Goal: Transaction & Acquisition: Purchase product/service

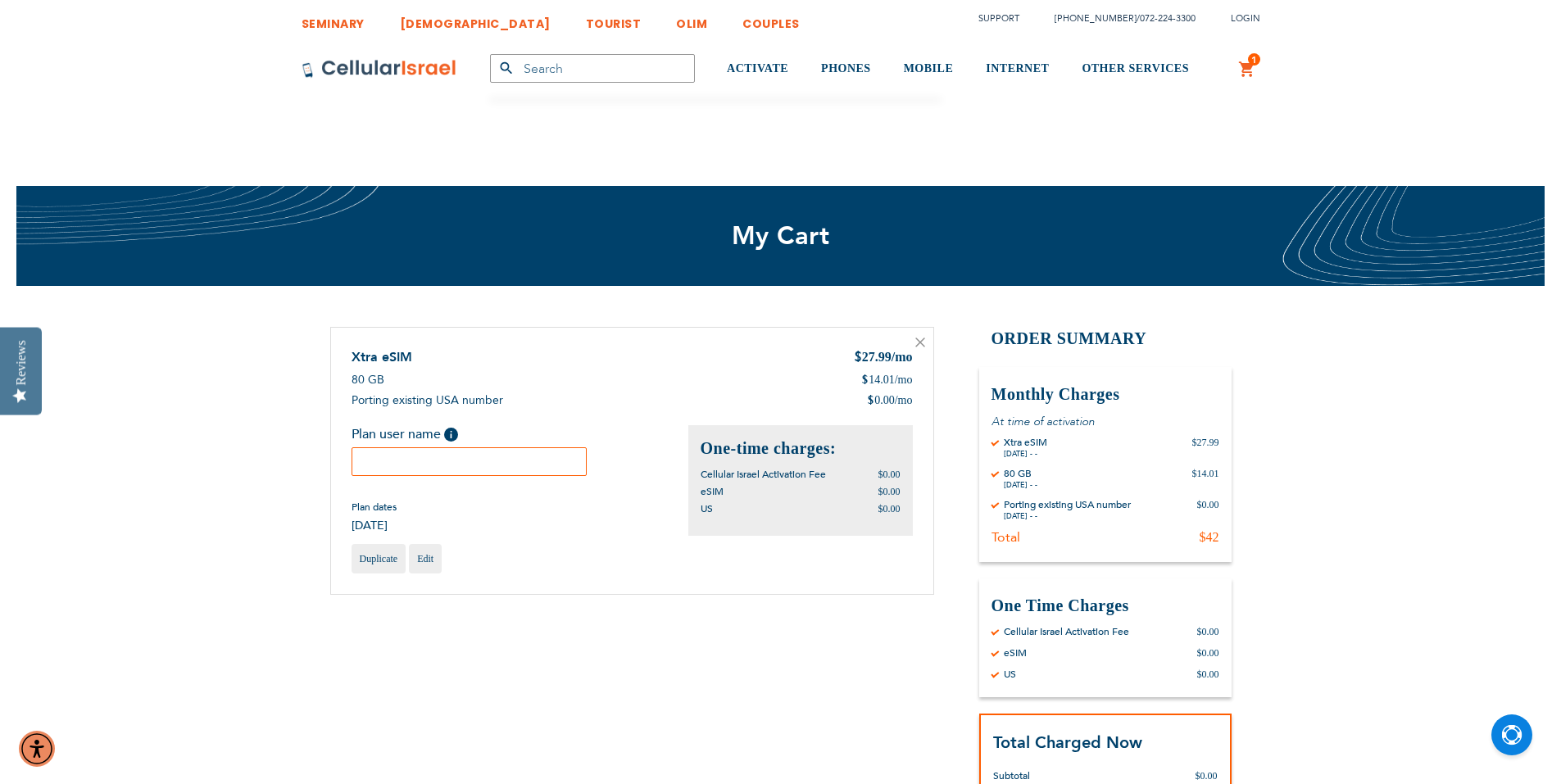
click at [474, 476] on input "text" at bounding box center [470, 462] width 236 height 28
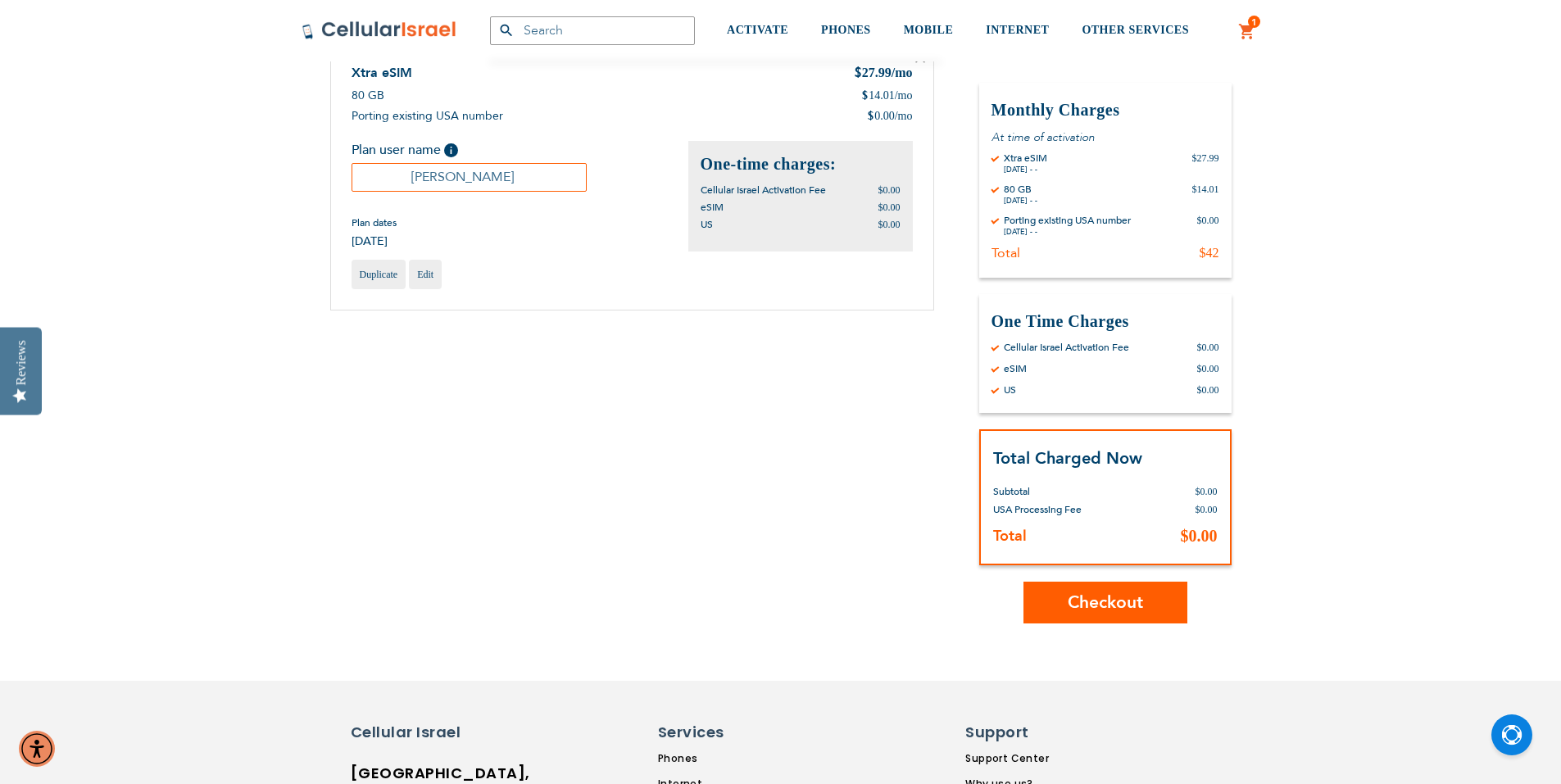
scroll to position [328, 0]
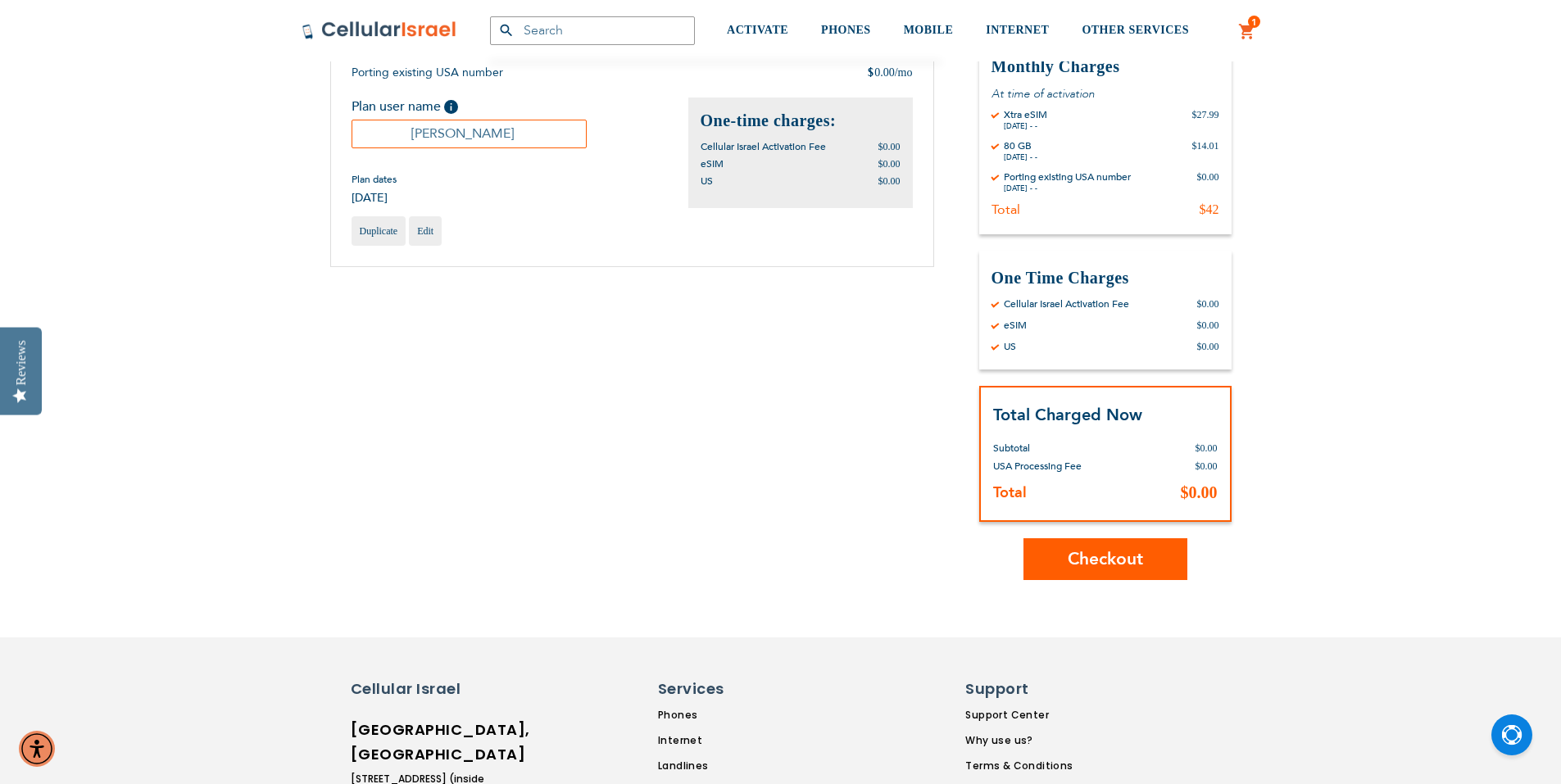
type input "Samuel Blitz"
click at [867, 478] on div "Shopping Cart Items Xtra eSIM $ 27.99 /mo 80 GB $ 14.01 /mo $ 0.00 /mo Plan use…" at bounding box center [780, 289] width 901 height 581
click at [1068, 574] on button "Checkout" at bounding box center [1105, 558] width 164 height 42
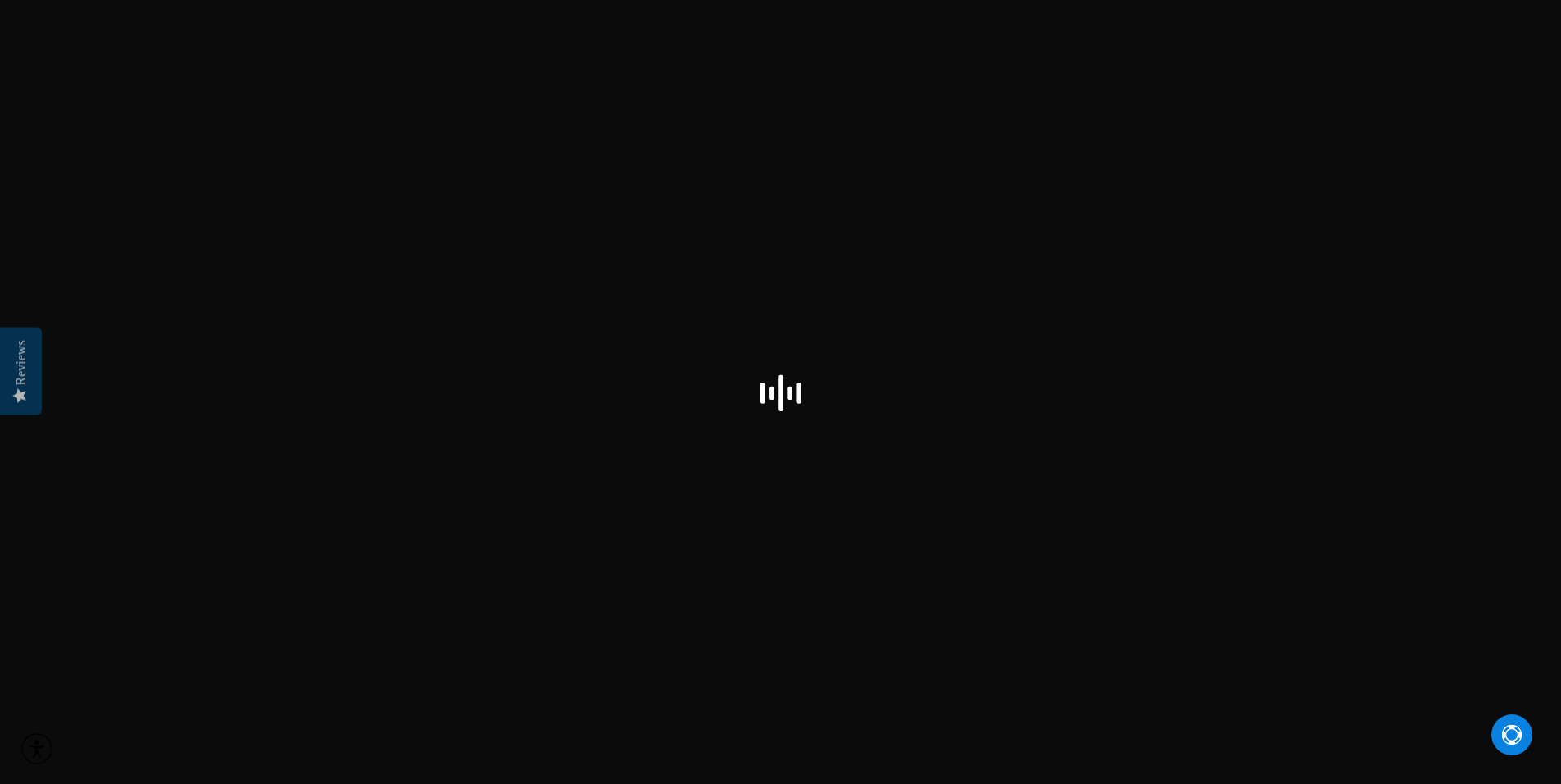
select select "US"
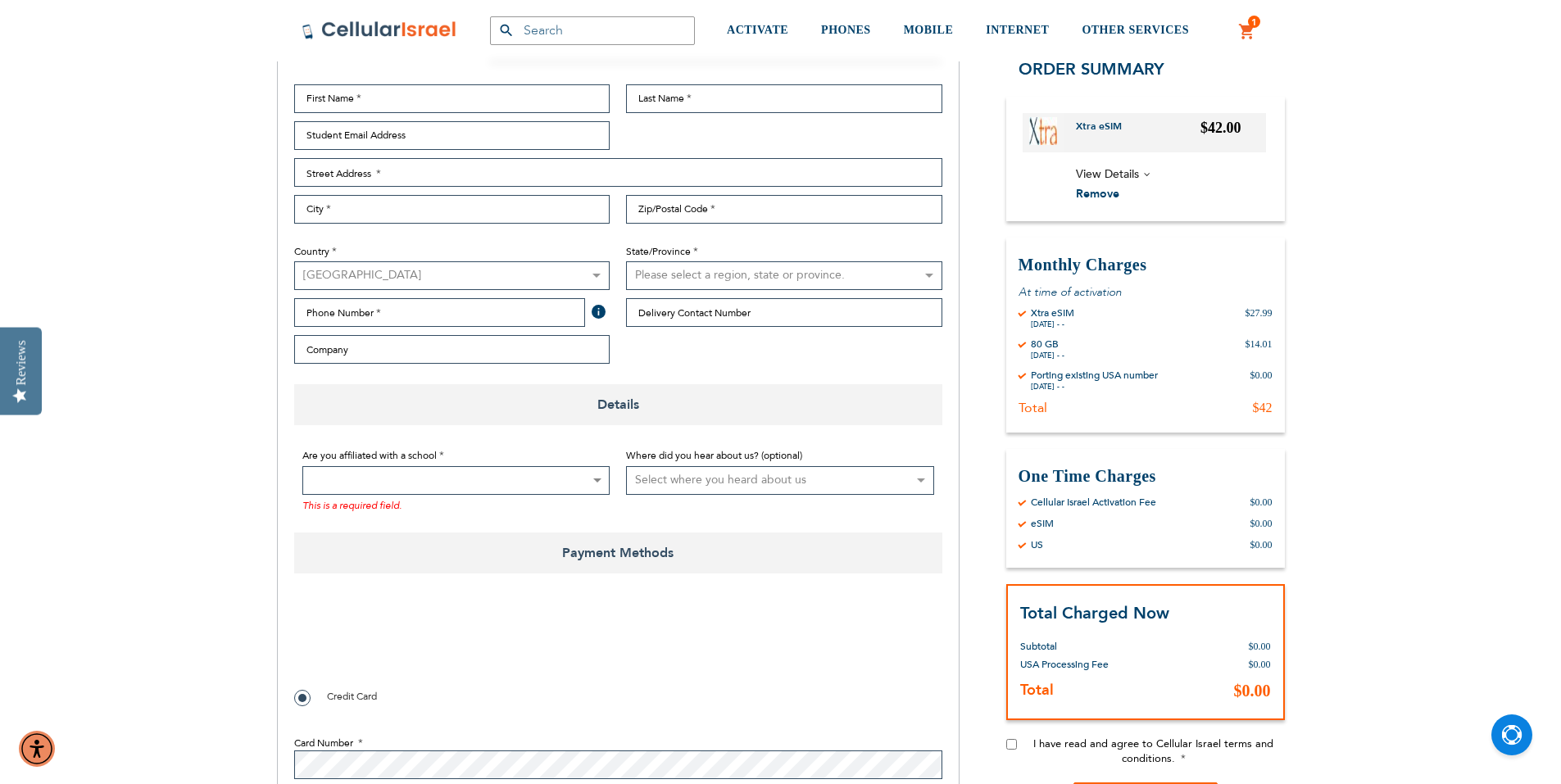
scroll to position [328, 0]
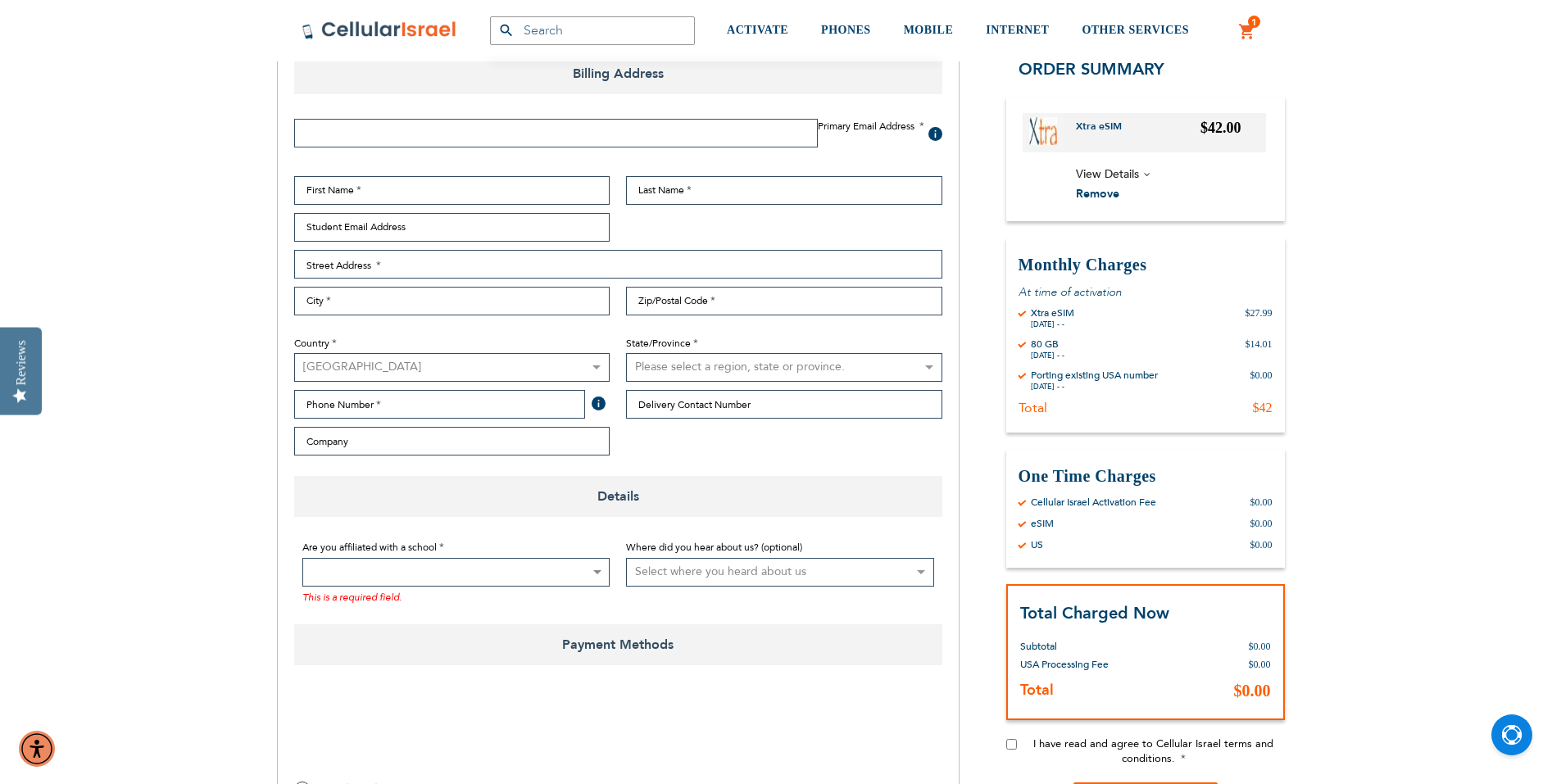
click at [1139, 181] on span "View Details" at bounding box center [1107, 173] width 63 height 16
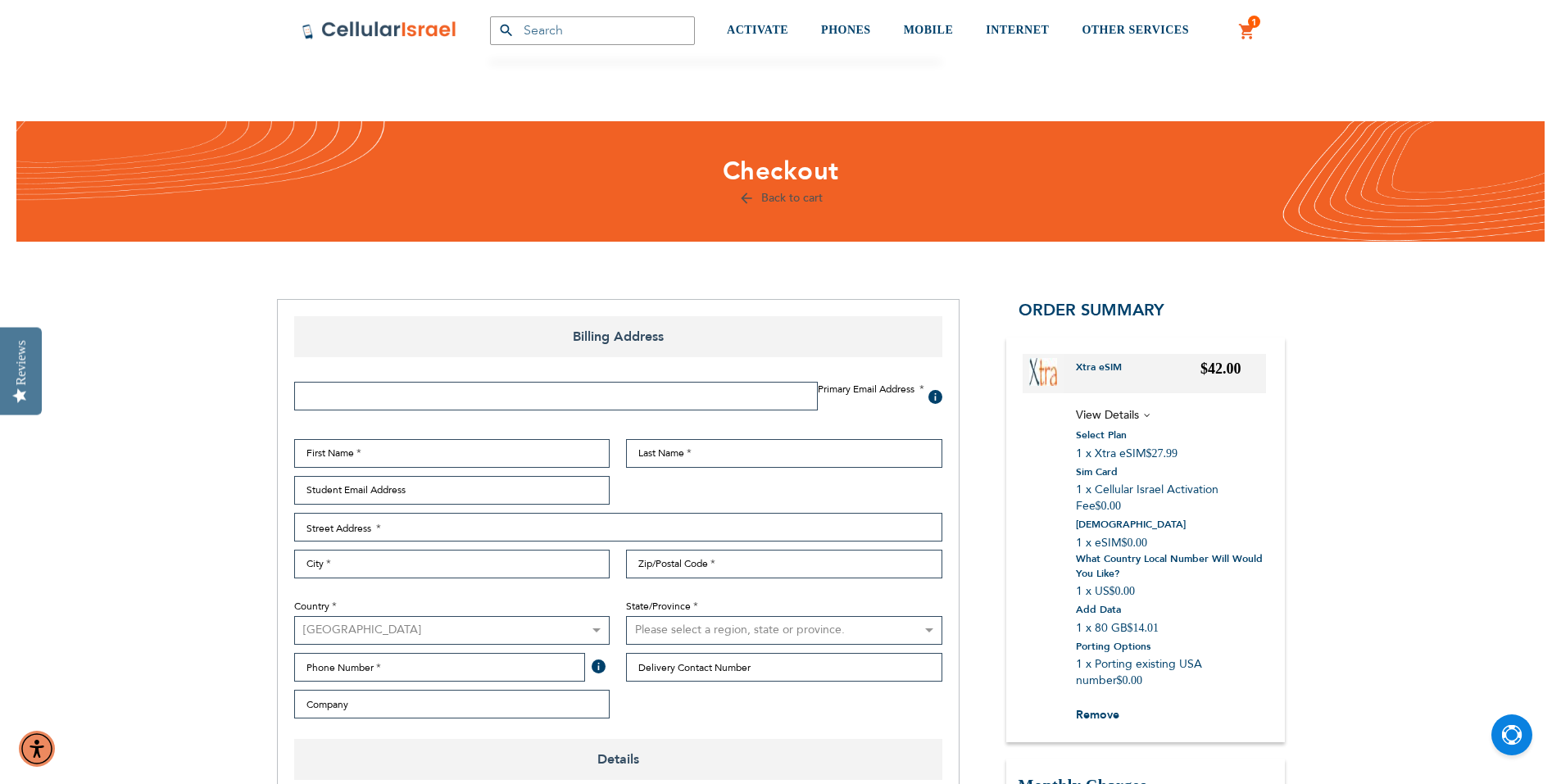
scroll to position [246, 0]
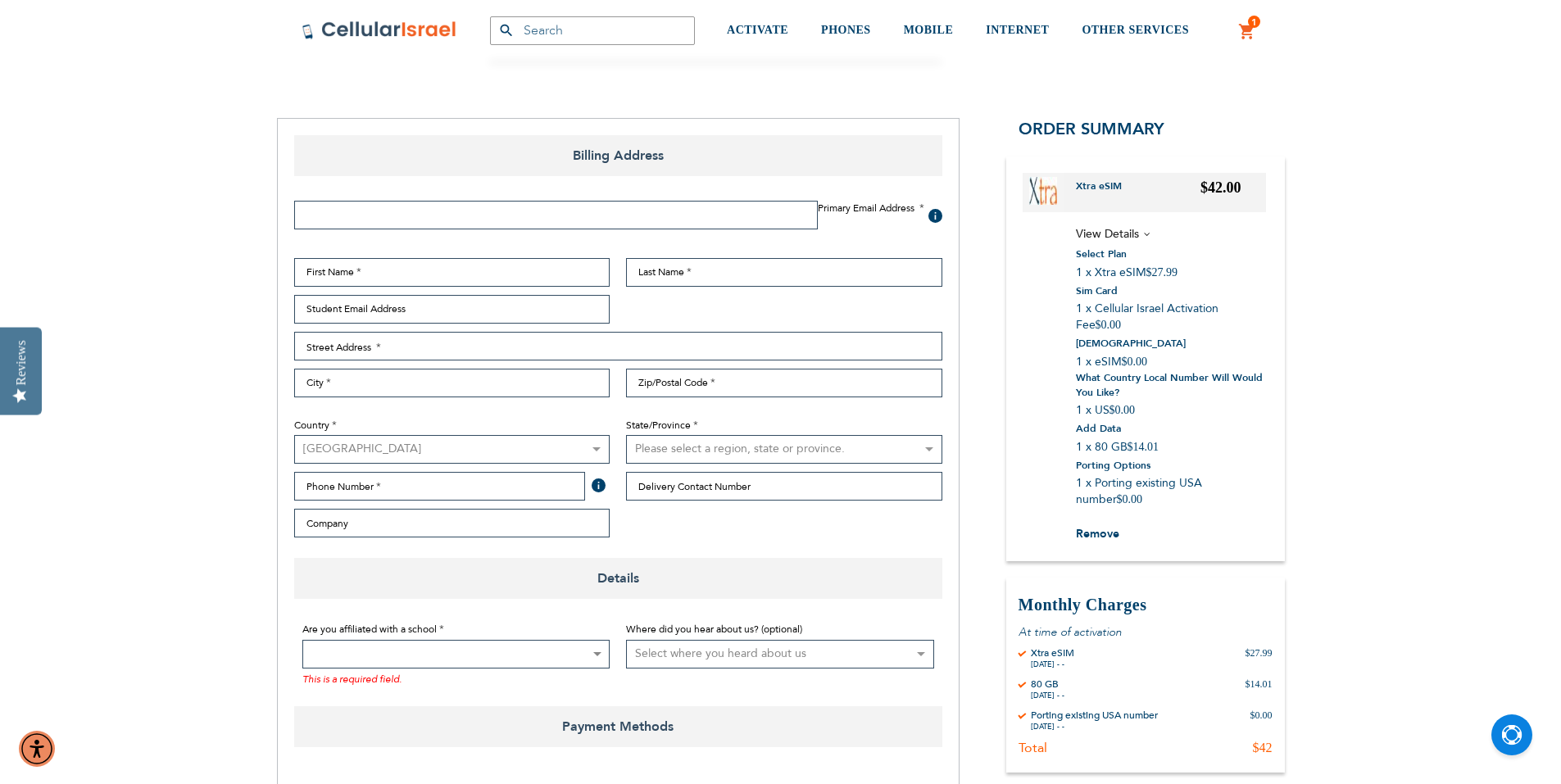
click at [463, 669] on span at bounding box center [456, 654] width 308 height 28
click at [425, 488] on input "Search" at bounding box center [456, 483] width 300 height 28
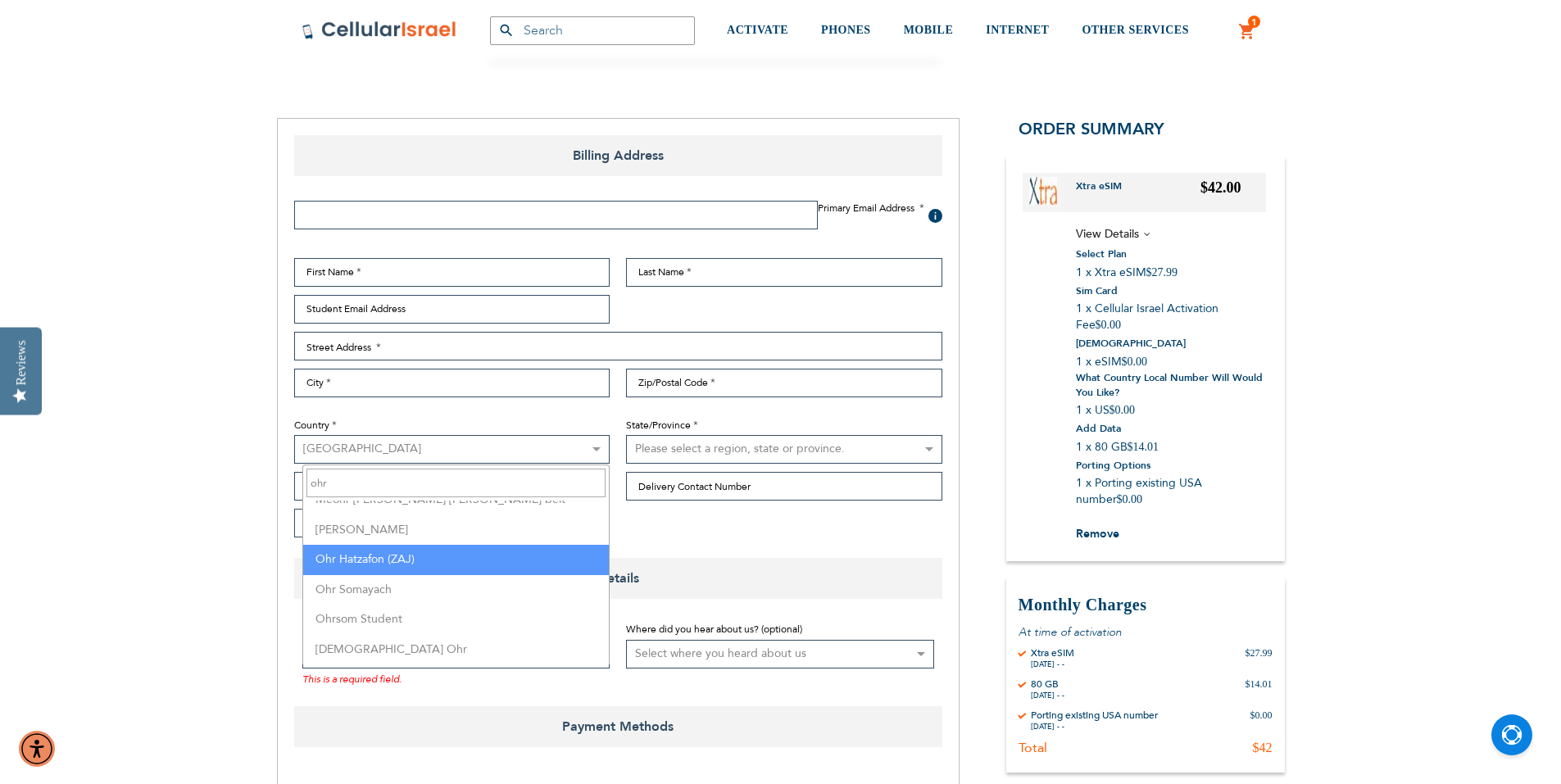
scroll to position [82, 0]
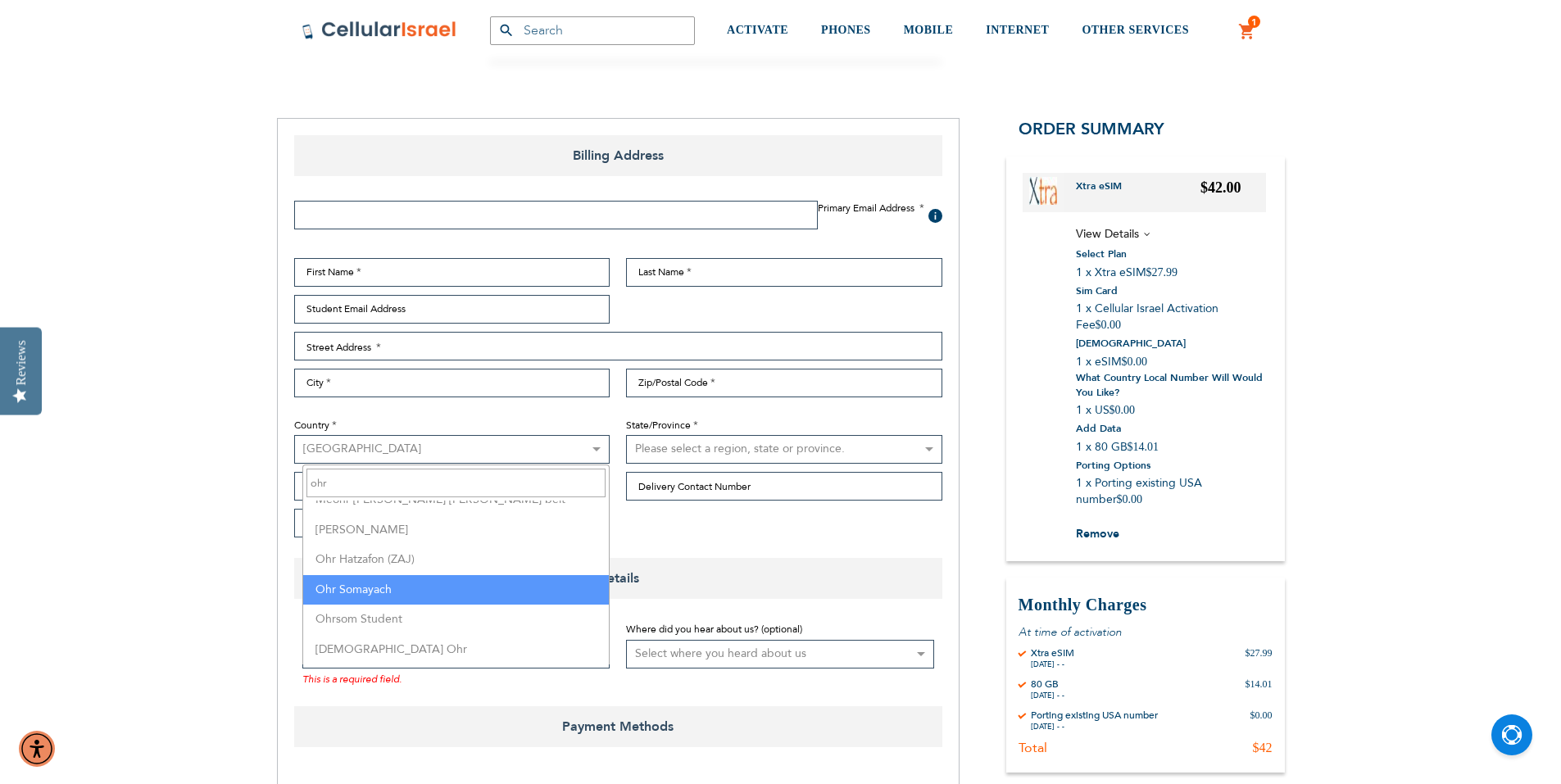
type input "ohr"
select select "128"
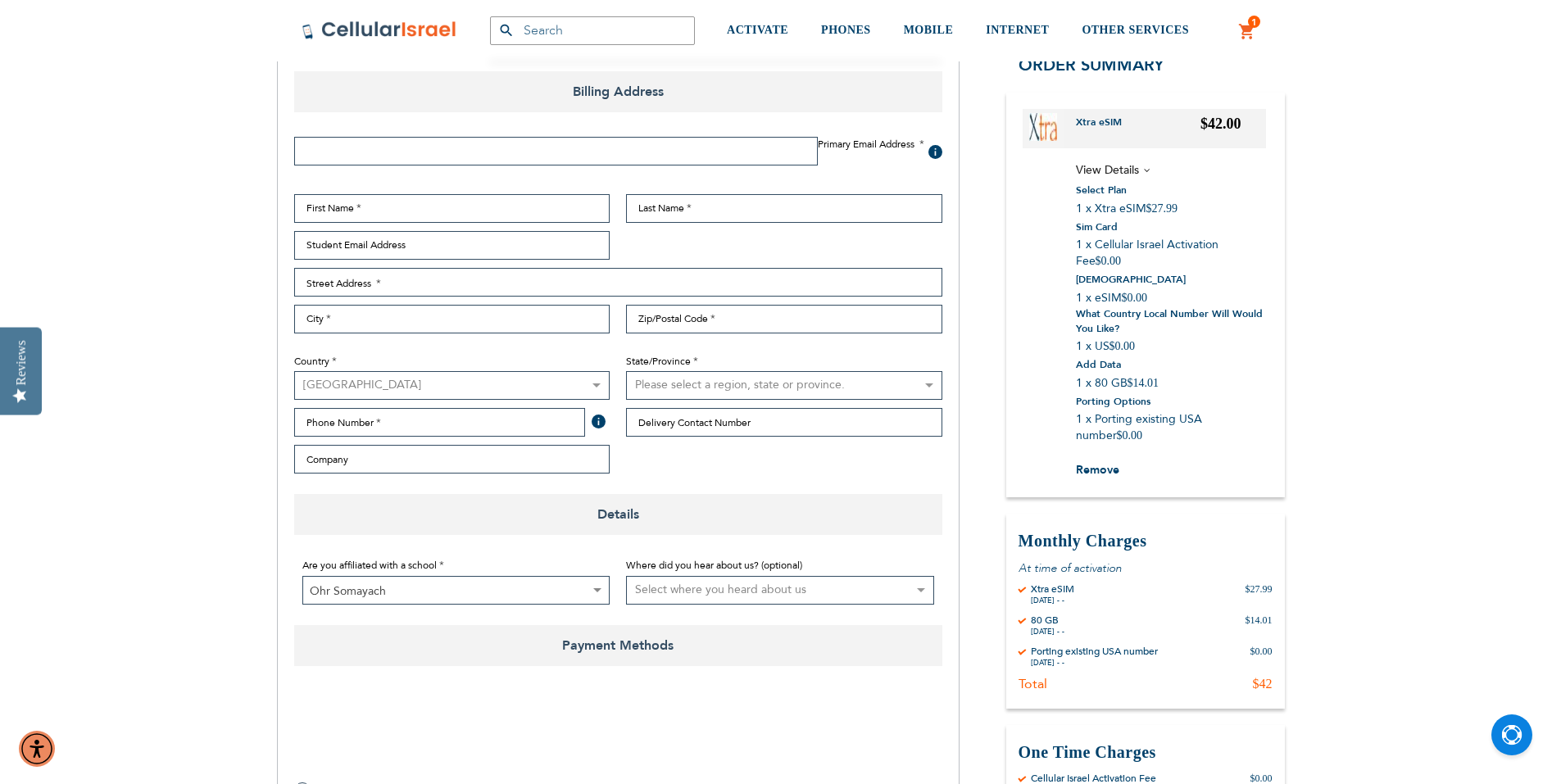
scroll to position [328, 0]
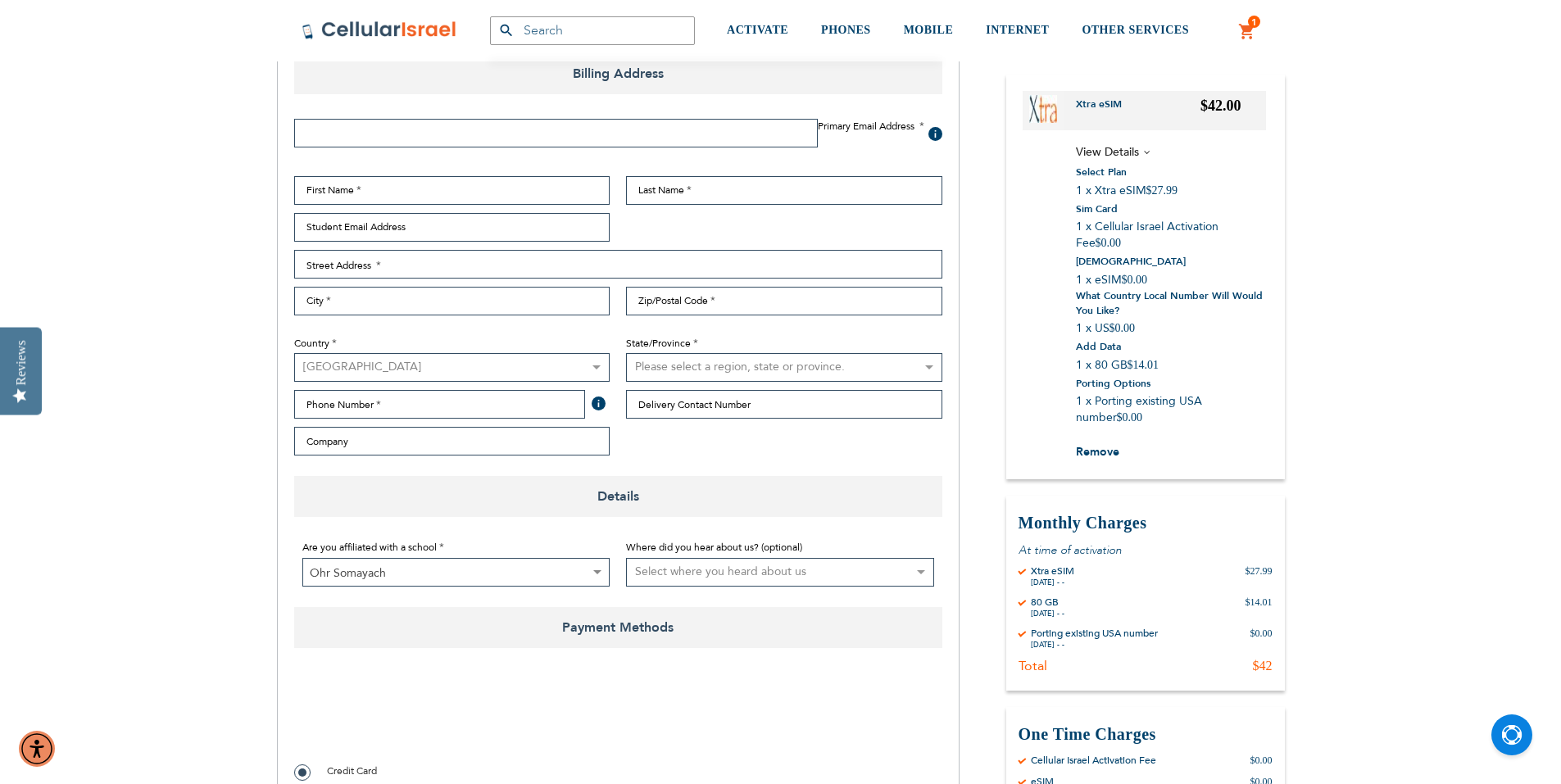
click at [773, 582] on select "Select where you heard about us Existing Customer Friend Other School/Group BP …" at bounding box center [780, 573] width 308 height 28
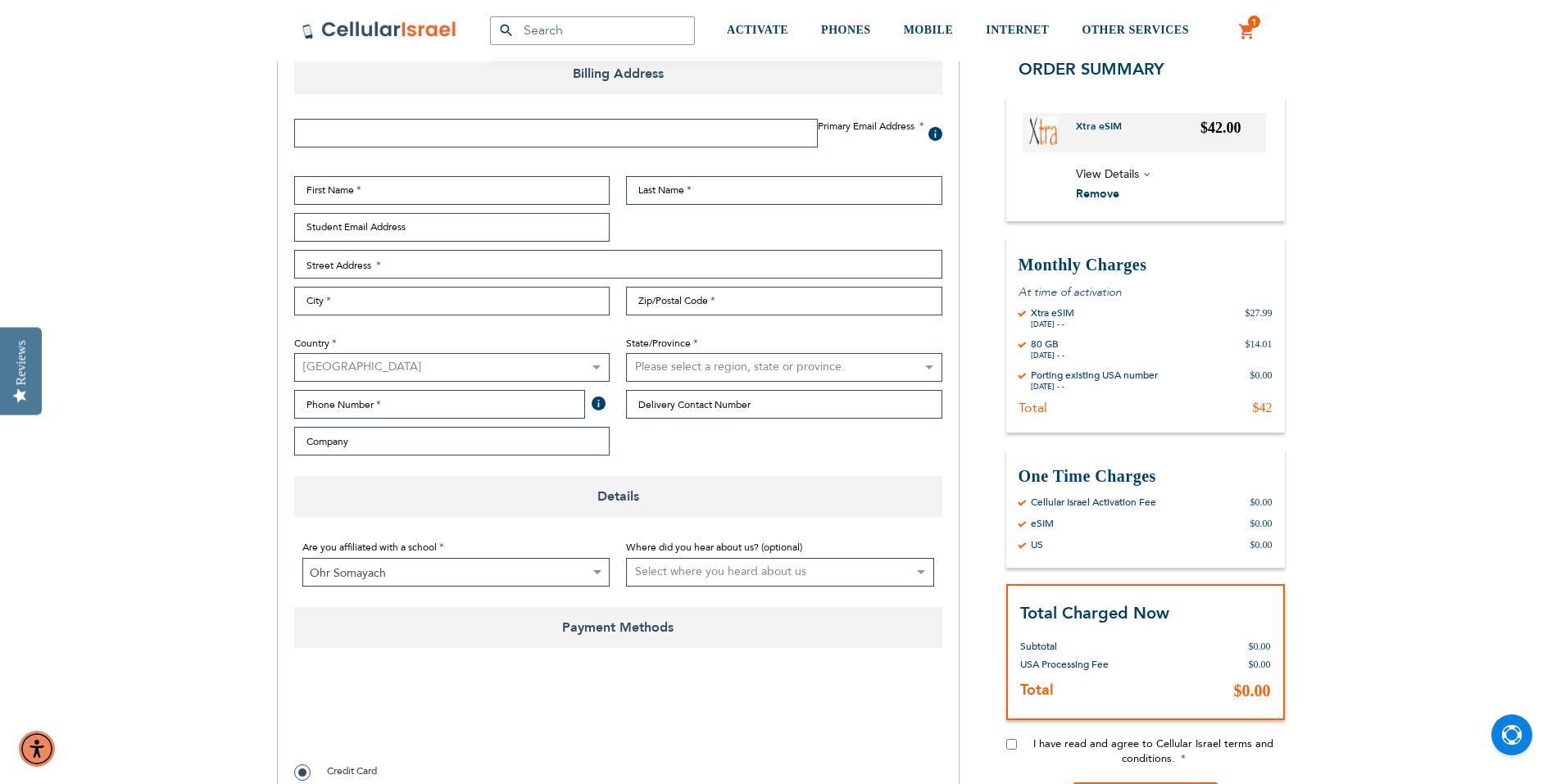
click at [706, 642] on span "Payment Methods" at bounding box center [618, 628] width 648 height 41
click at [710, 587] on select "Select where you heard about us Existing Customer Friend Other School/Group BP …" at bounding box center [780, 573] width 308 height 28
select select "4"
click at [626, 582] on select "Select where you heard about us Existing Customer Friend Other School/Group BP …" at bounding box center [780, 573] width 308 height 28
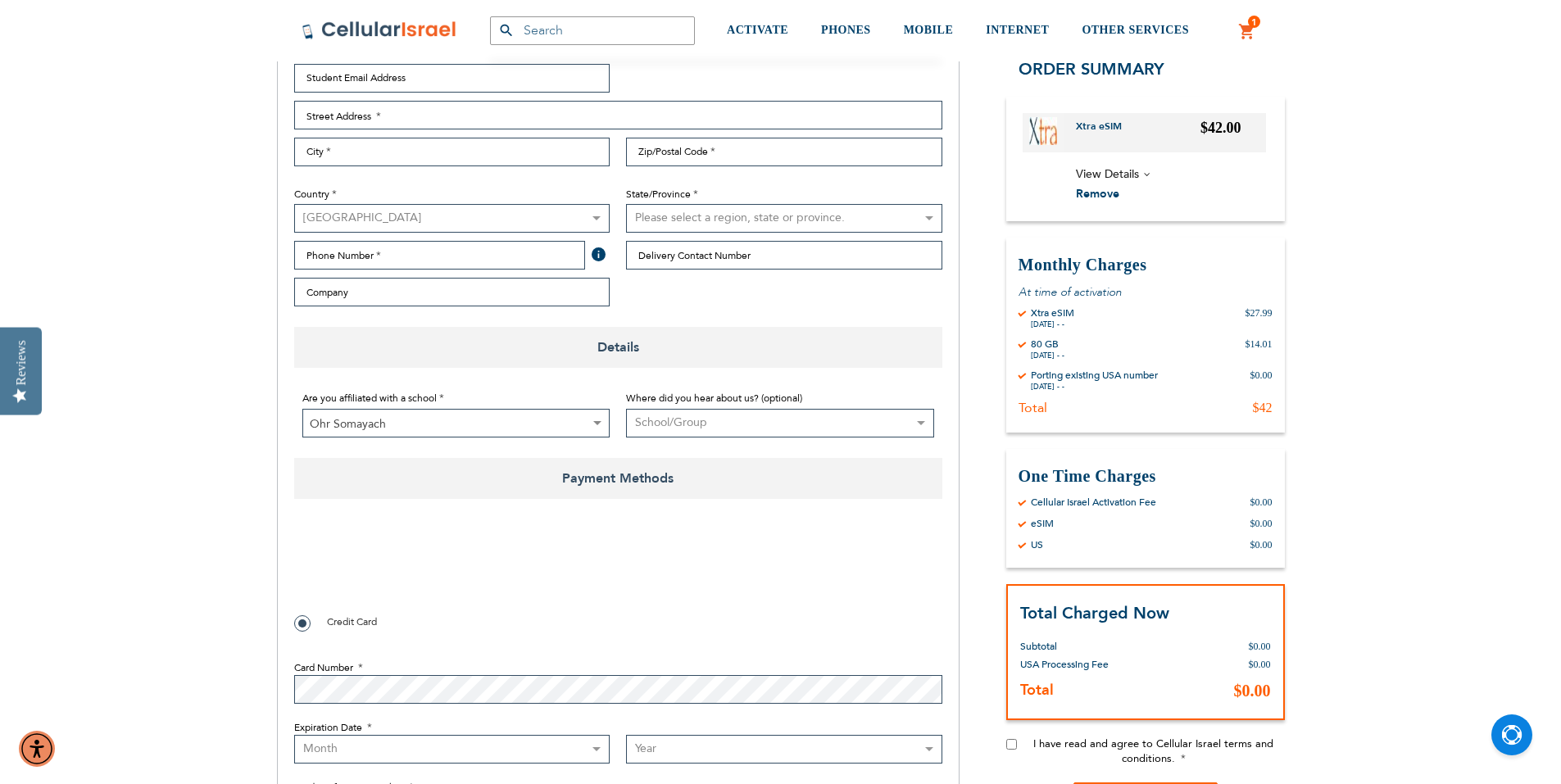
scroll to position [492, 0]
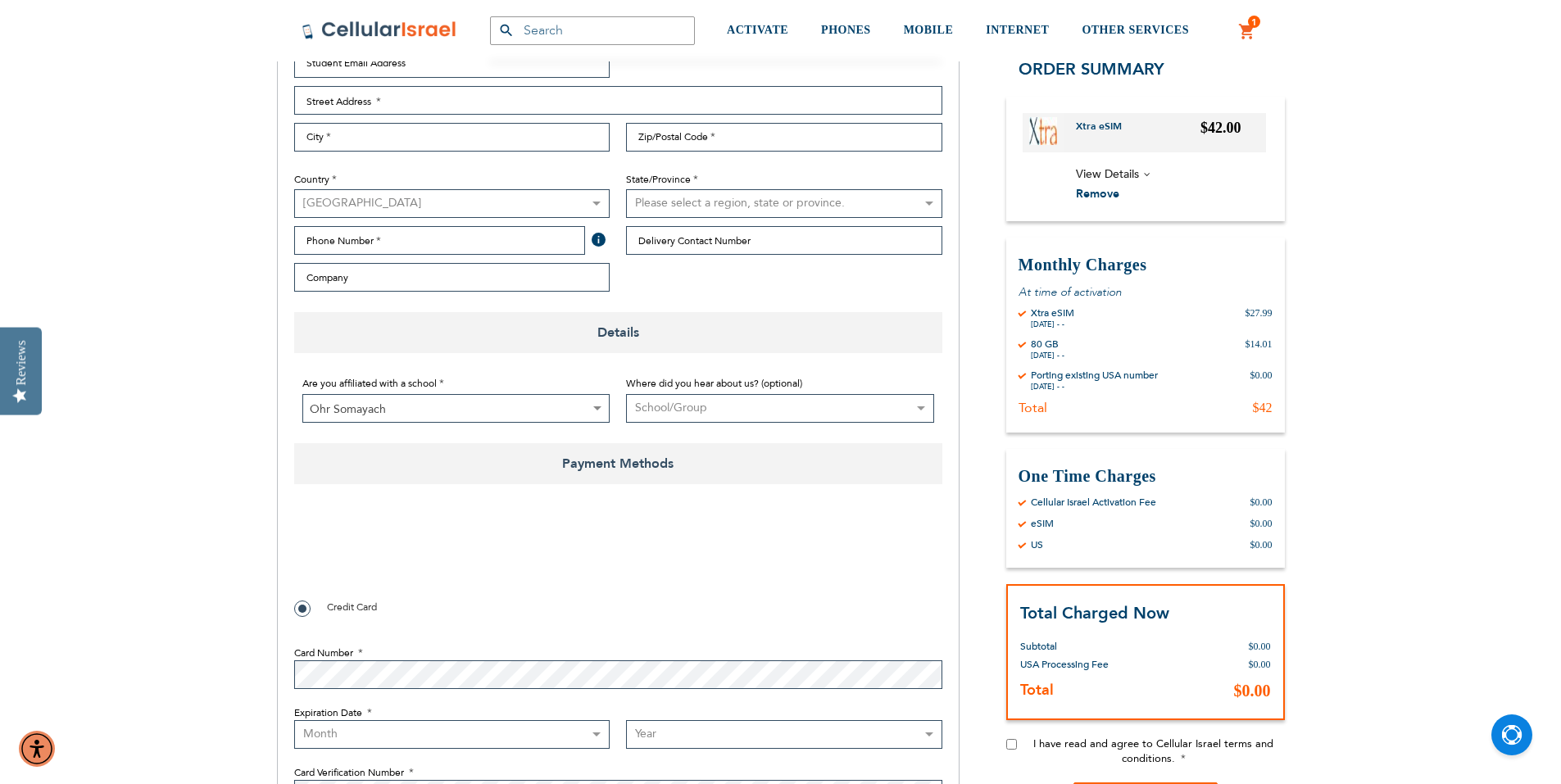
checkbox input "true"
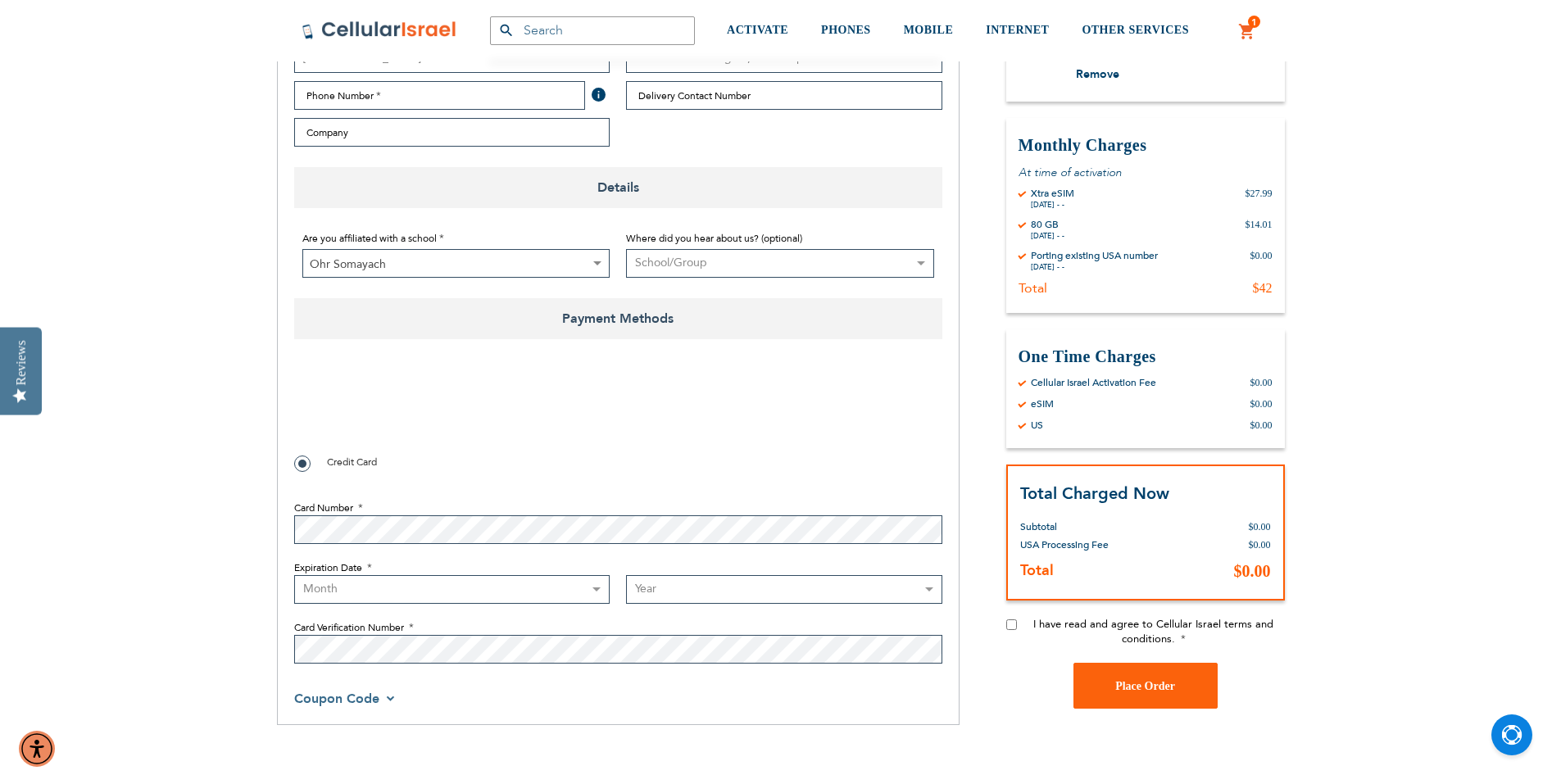
scroll to position [655, 0]
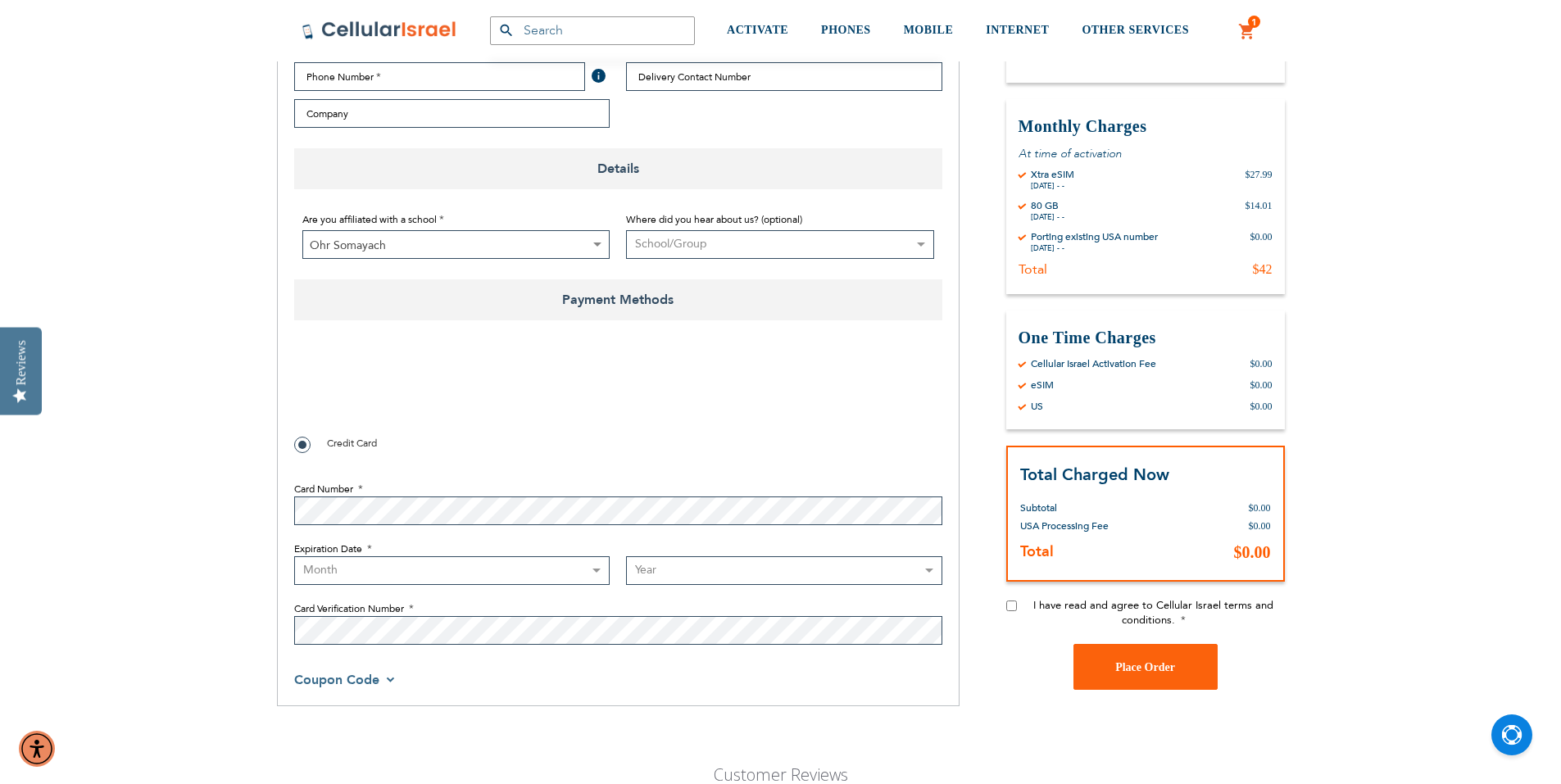
click at [379, 689] on span "Coupon Code" at bounding box center [337, 680] width 85 height 18
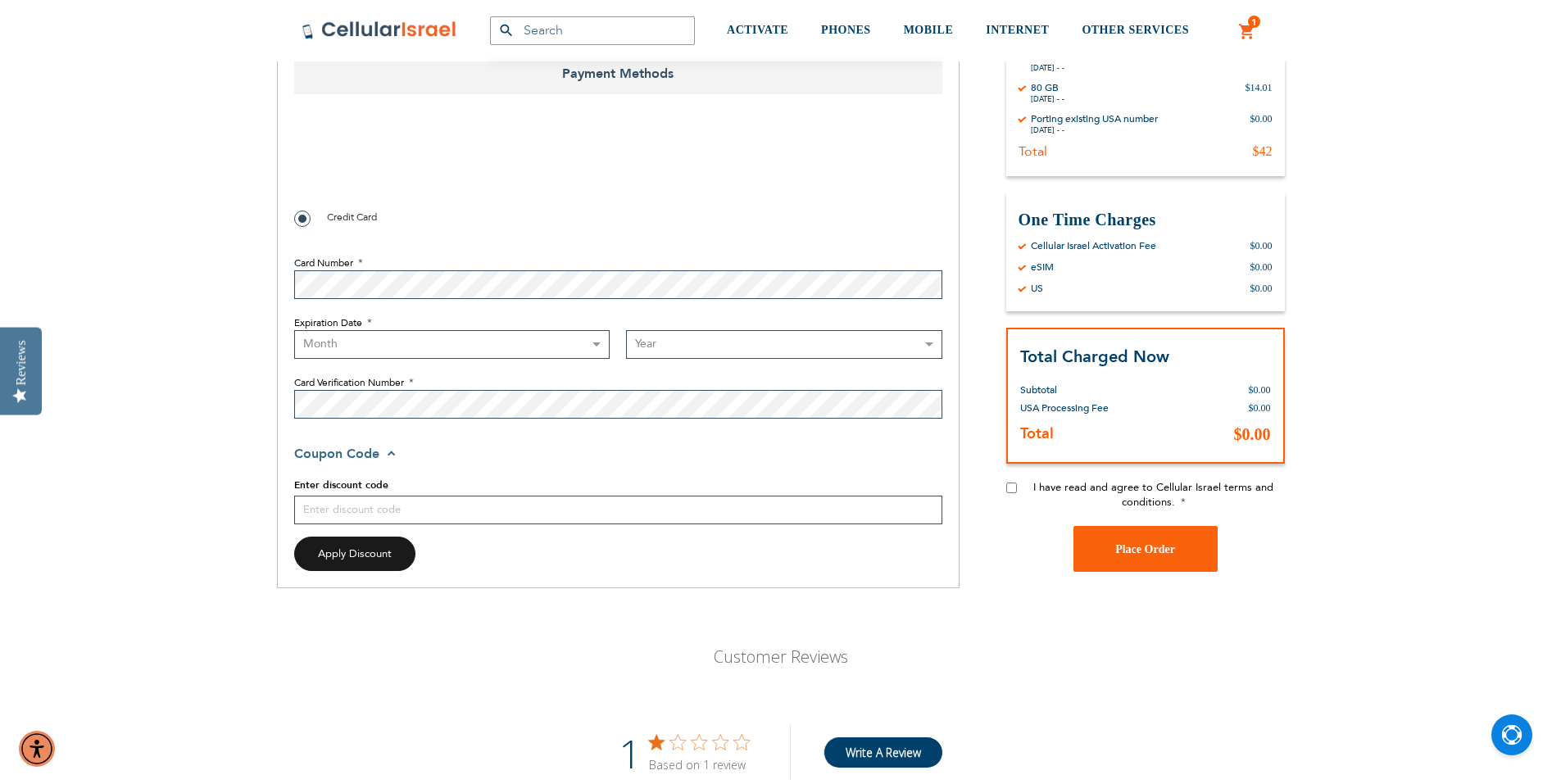
scroll to position [901, 0]
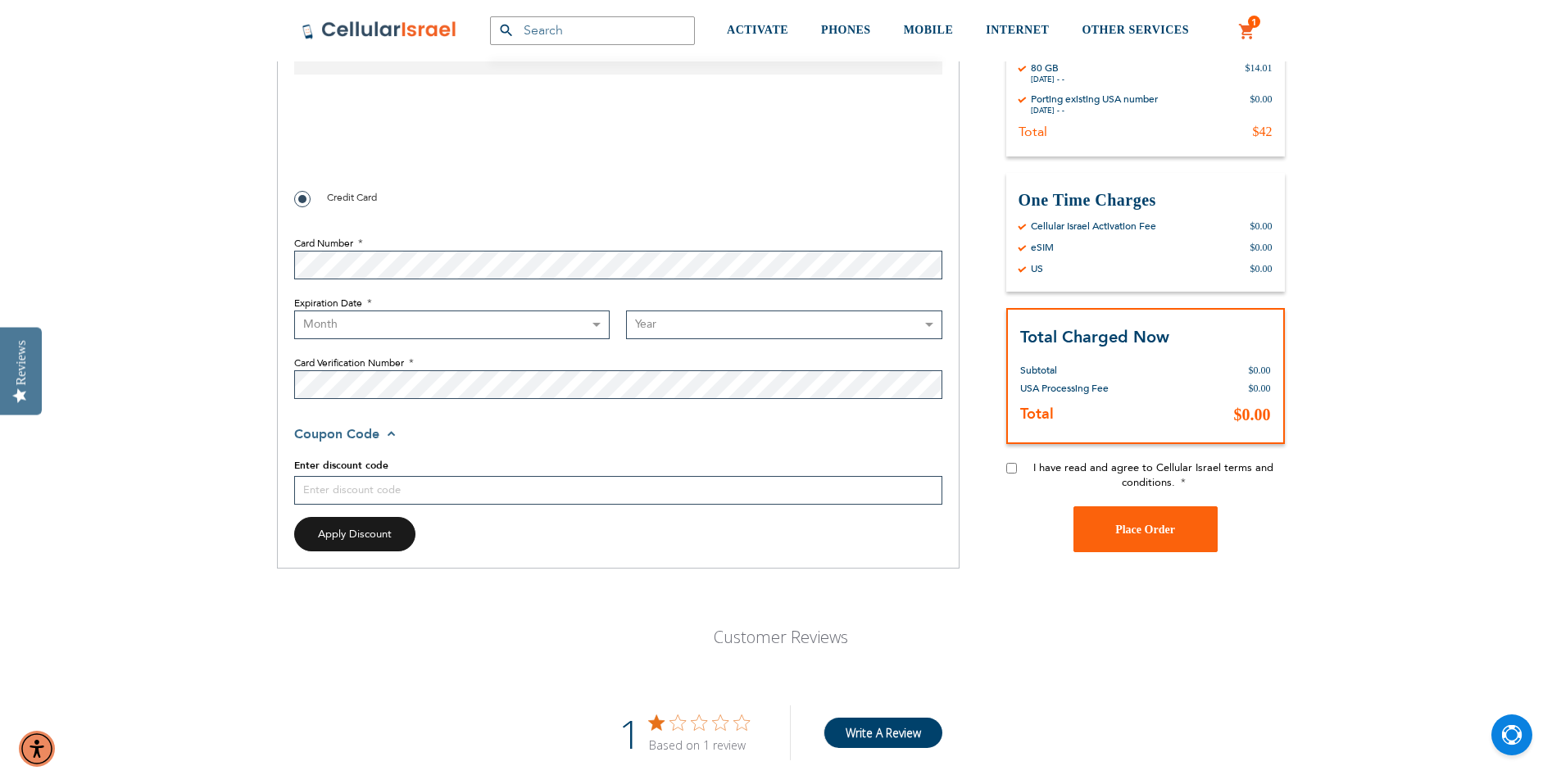
click at [520, 517] on div at bounding box center [618, 496] width 648 height 41
click at [534, 505] on input "Enter discount code" at bounding box center [618, 490] width 648 height 28
click at [379, 552] on button "Apply Discount" at bounding box center [354, 535] width 122 height 36
drag, startPoint x: 463, startPoint y: 533, endPoint x: 260, endPoint y: 548, distance: 203.6
click at [260, 548] on div "SEMINARY YESHIVA TOURIST OLIM COUPLES Support [PHONE_NUMBER] / [PHONE_NUMBER] L…" at bounding box center [780, 587] width 1561 height 2977
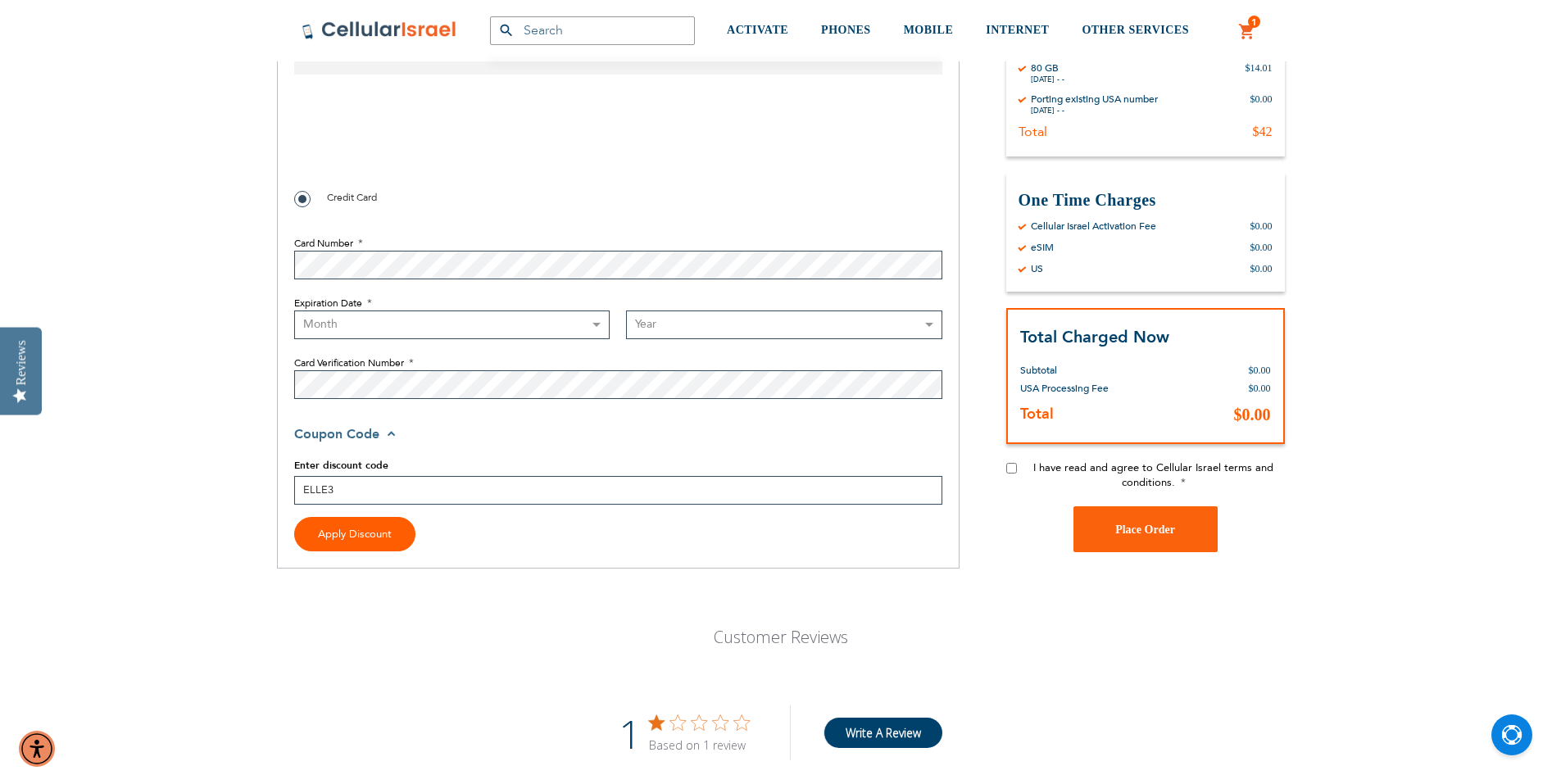
click at [346, 542] on span "Apply Discount" at bounding box center [354, 534] width 74 height 15
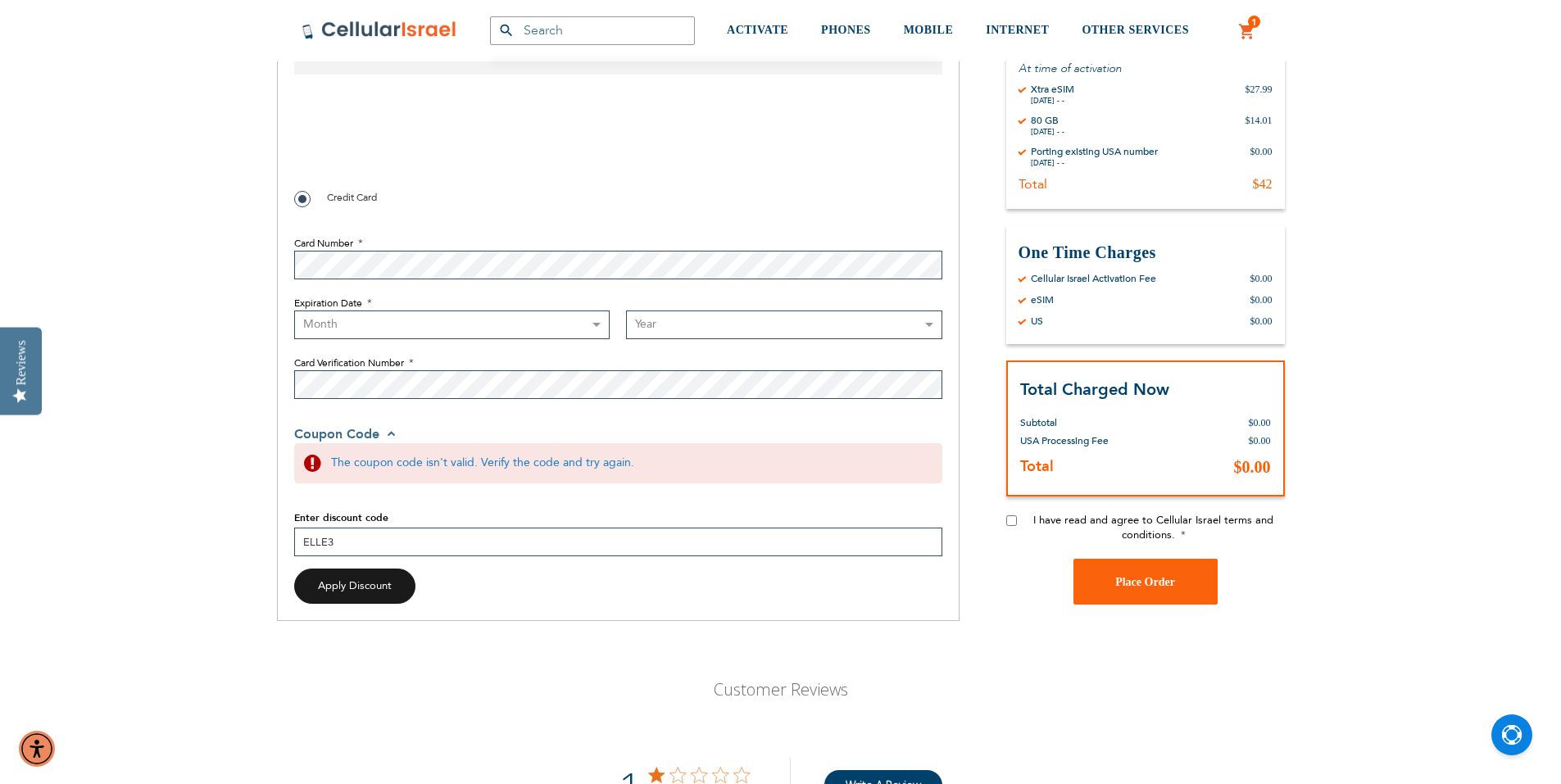
drag, startPoint x: 424, startPoint y: 591, endPoint x: 275, endPoint y: 607, distance: 149.9
click at [277, 606] on div "Billing Address Primary Email Address Tooltip We'll send your order confirmatio…" at bounding box center [618, 42] width 683 height 1159
click at [336, 593] on span "Apply Discount" at bounding box center [354, 586] width 74 height 15
click at [344, 557] on input "Early Bird" at bounding box center [618, 542] width 648 height 28
click at [359, 604] on button "Apply Discount" at bounding box center [354, 587] width 122 height 36
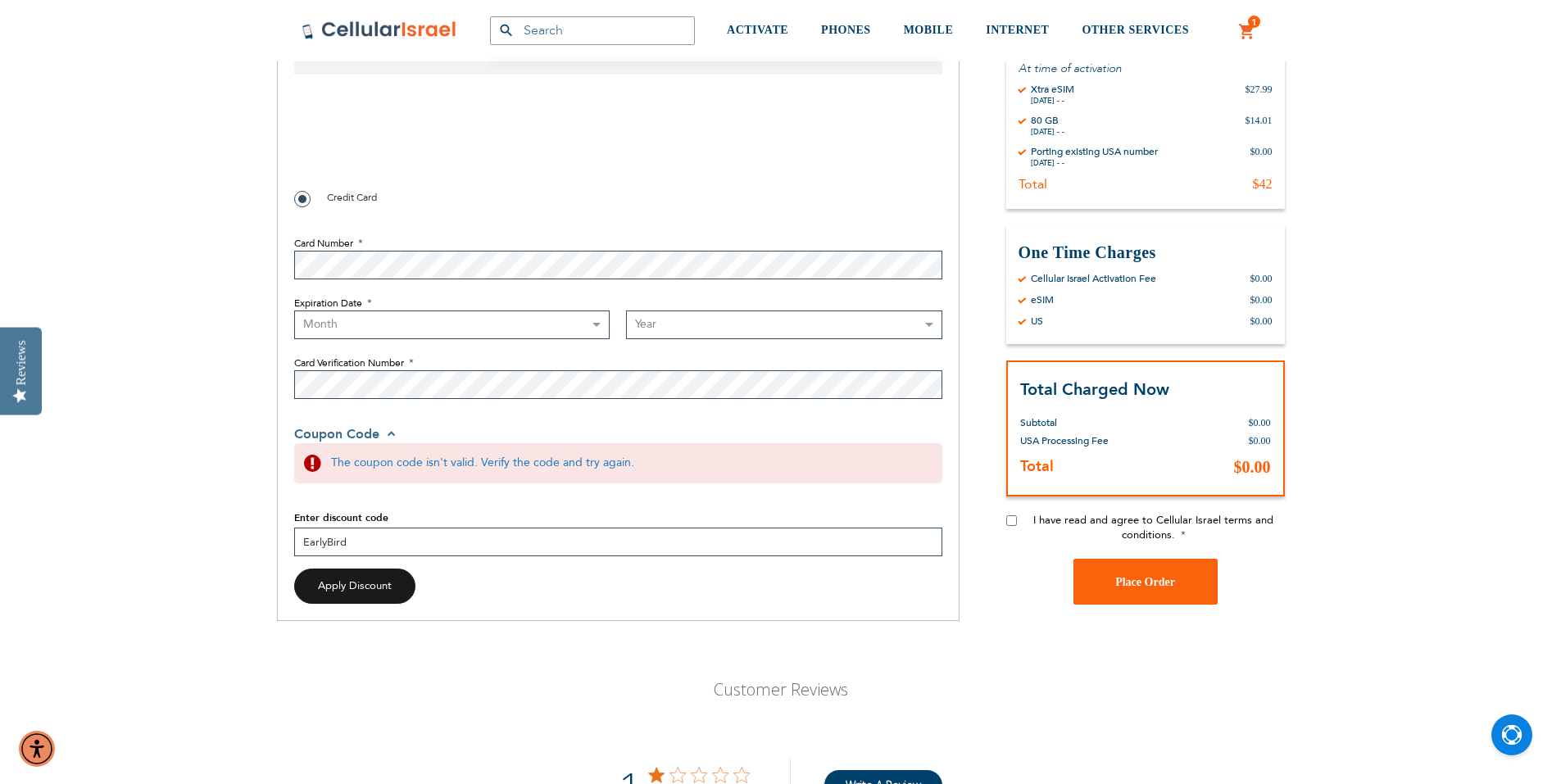
drag, startPoint x: 428, startPoint y: 583, endPoint x: 241, endPoint y: 610, distance: 188.9
click at [202, 609] on div "SEMINARY YESHIVA TOURIST OLIM COUPLES Support [PHONE_NUMBER] / [PHONE_NUMBER] L…" at bounding box center [780, 613] width 1561 height 3029
type input "kol16"
click at [376, 616] on div "Payment Information Payment Method Credit Card Card Number Expiration Date Mont…" at bounding box center [618, 352] width 648 height 529
click at [384, 593] on span "Apply Discount" at bounding box center [354, 586] width 74 height 15
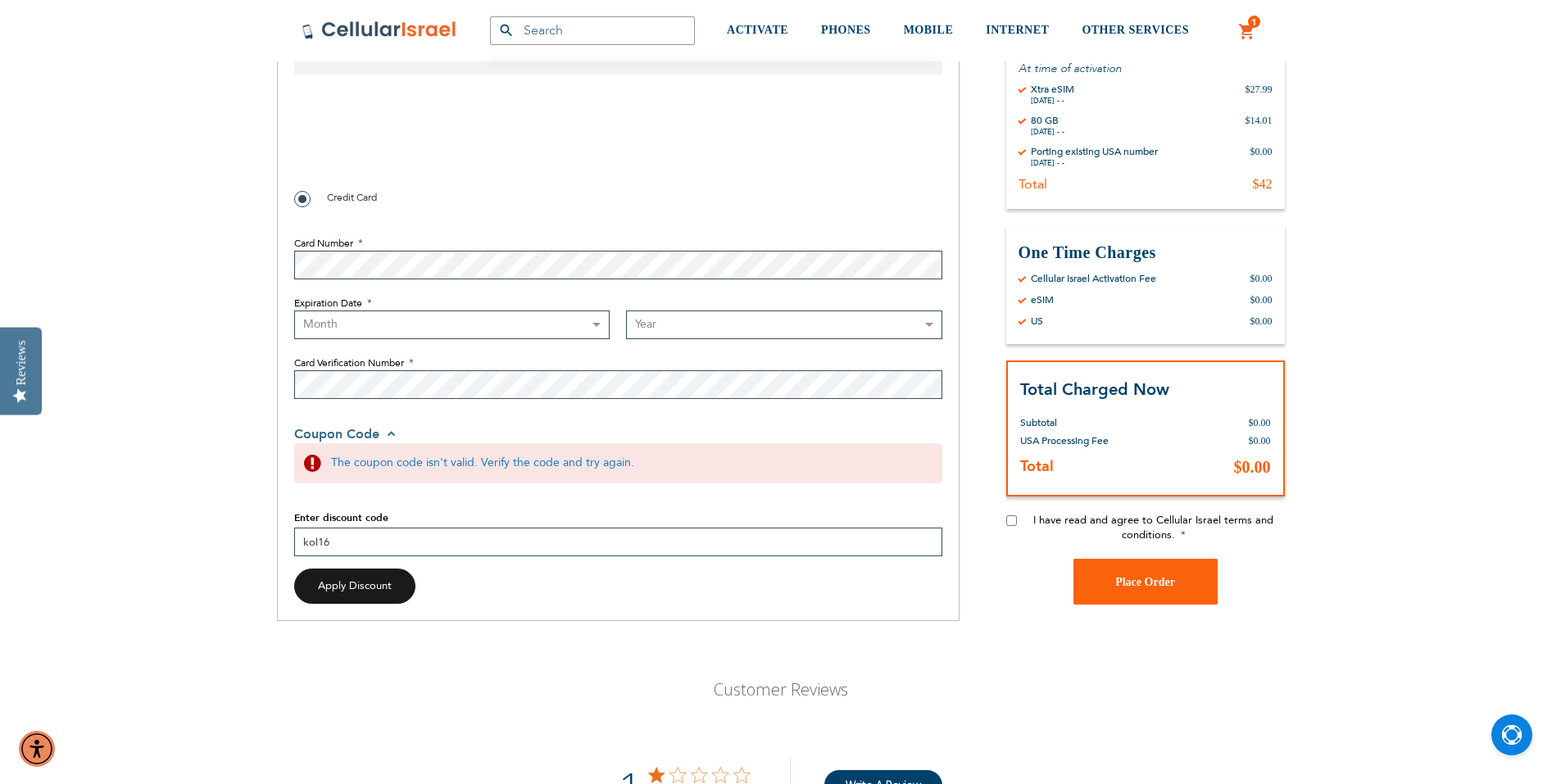
drag, startPoint x: 378, startPoint y: 593, endPoint x: 177, endPoint y: 625, distance: 203.5
click at [178, 625] on div "SEMINARY YESHIVA TOURIST OLIM COUPLES Support [PHONE_NUMBER] / [PHONE_NUMBER] L…" at bounding box center [780, 613] width 1561 height 3029
click at [400, 443] on span "Coupon Code" at bounding box center [346, 434] width 106 height 18
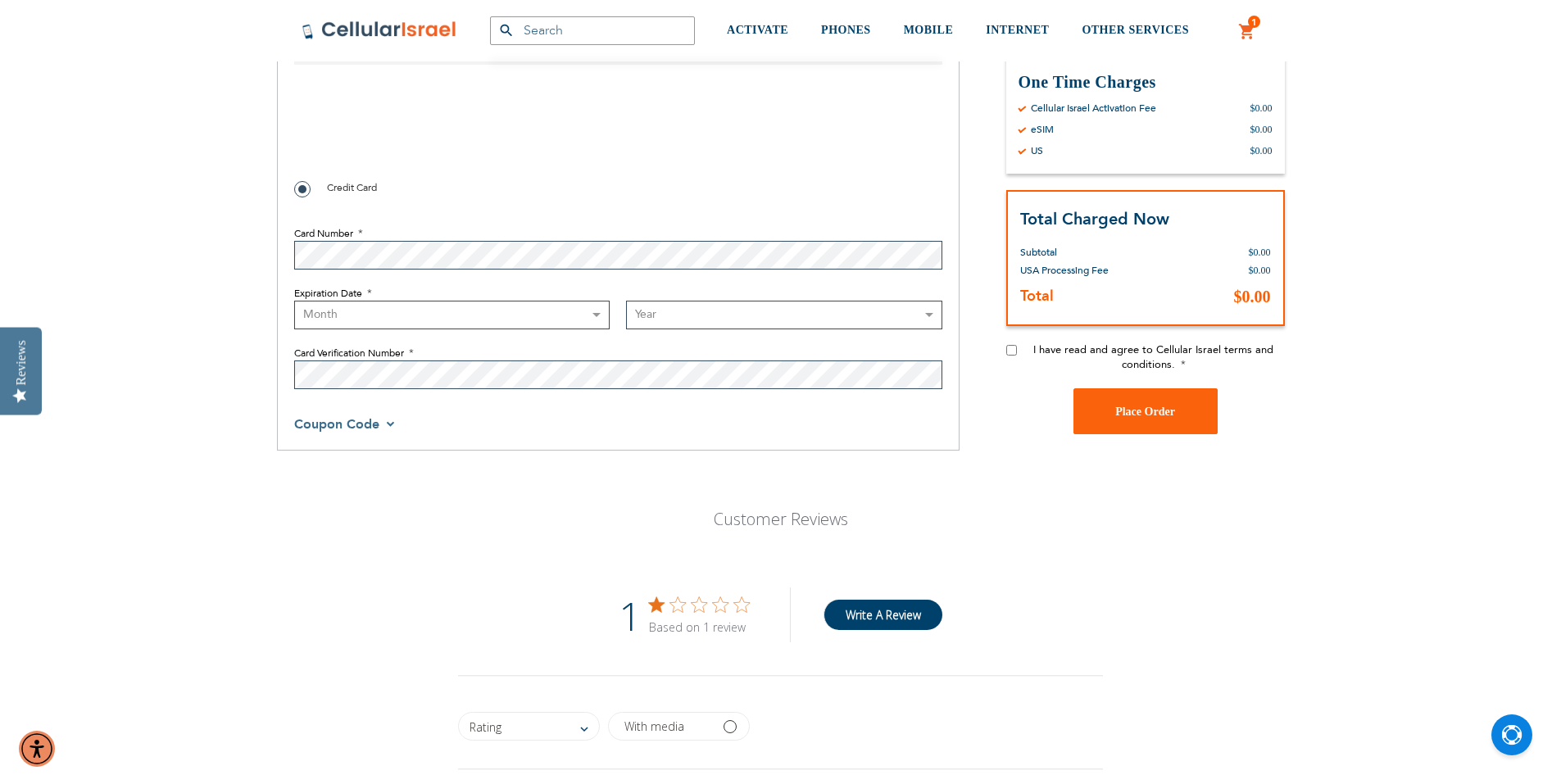
scroll to position [1065, 0]
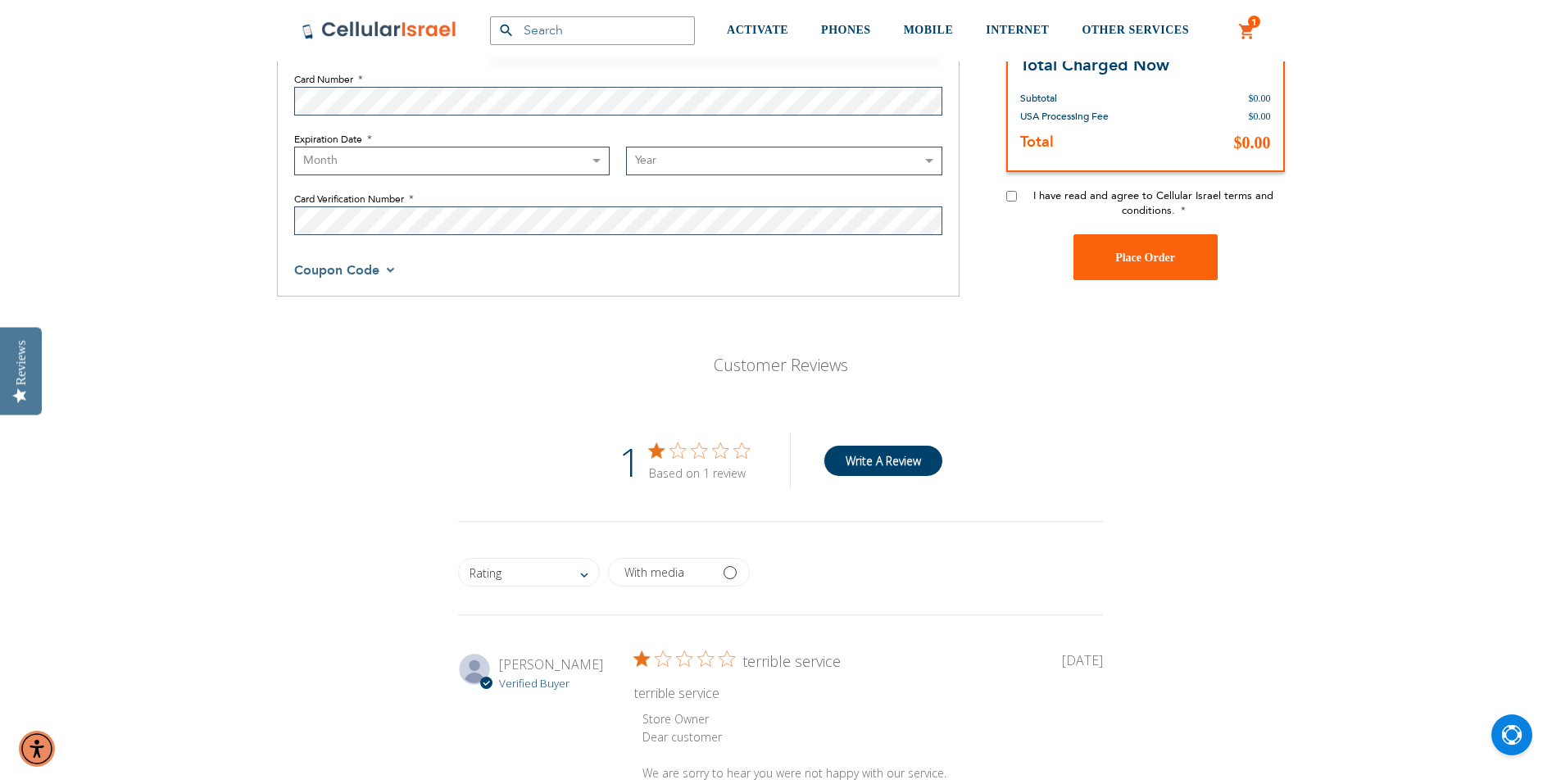
click at [1257, 218] on label "I have read and agree to Cellular Israel terms and conditions." at bounding box center [1153, 202] width 262 height 29
click at [1017, 202] on input "I have read and agree to Cellular Israel terms and conditions." at bounding box center [1011, 196] width 11 height 11
click at [1257, 218] on label "I have read and agree to Cellular Israel terms and conditions." at bounding box center [1153, 202] width 262 height 29
click at [1017, 202] on input "I have read and agree to Cellular Israel terms and conditions." at bounding box center [1011, 196] width 11 height 11
checkbox input "false"
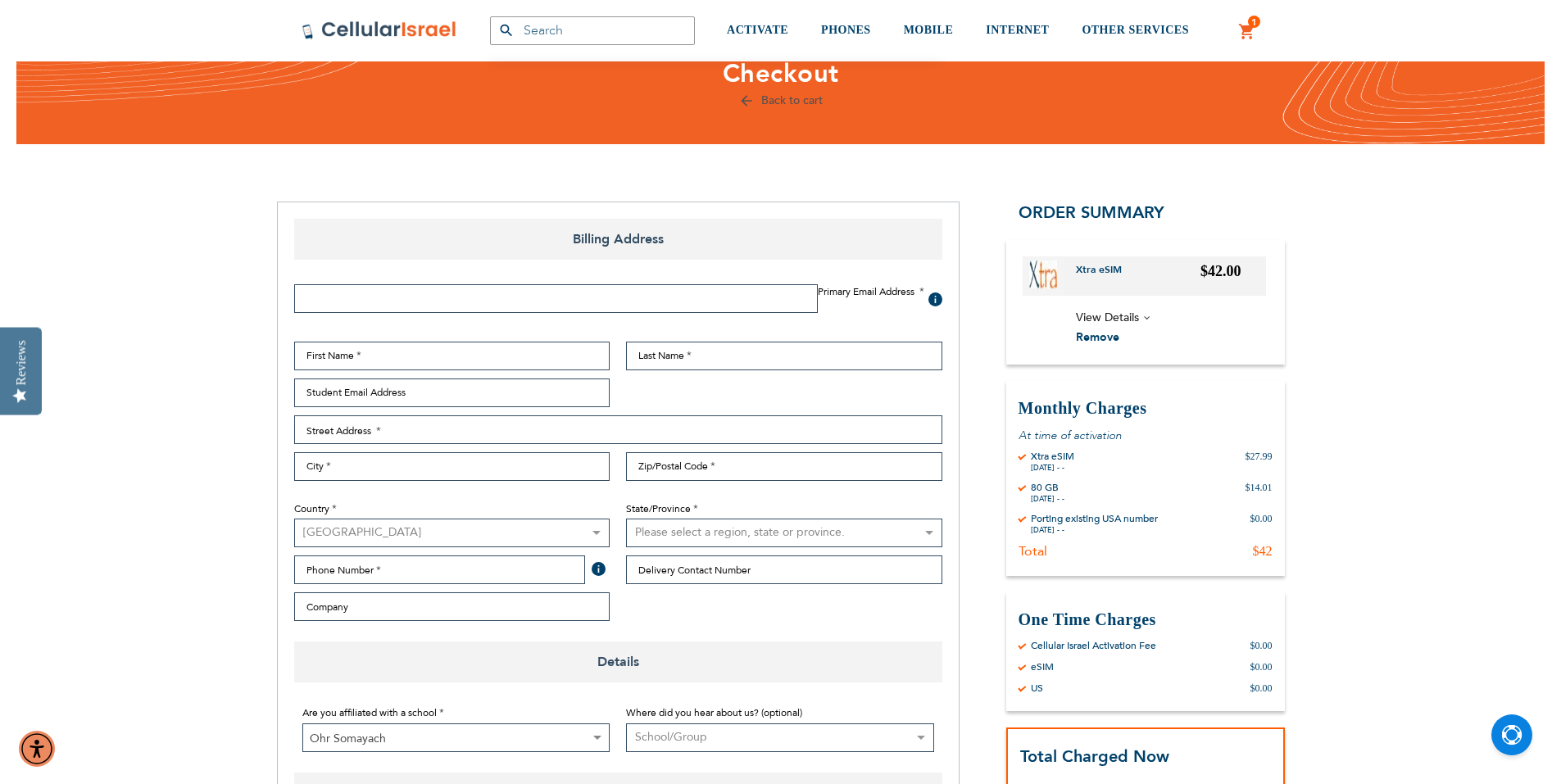
scroll to position [164, 0]
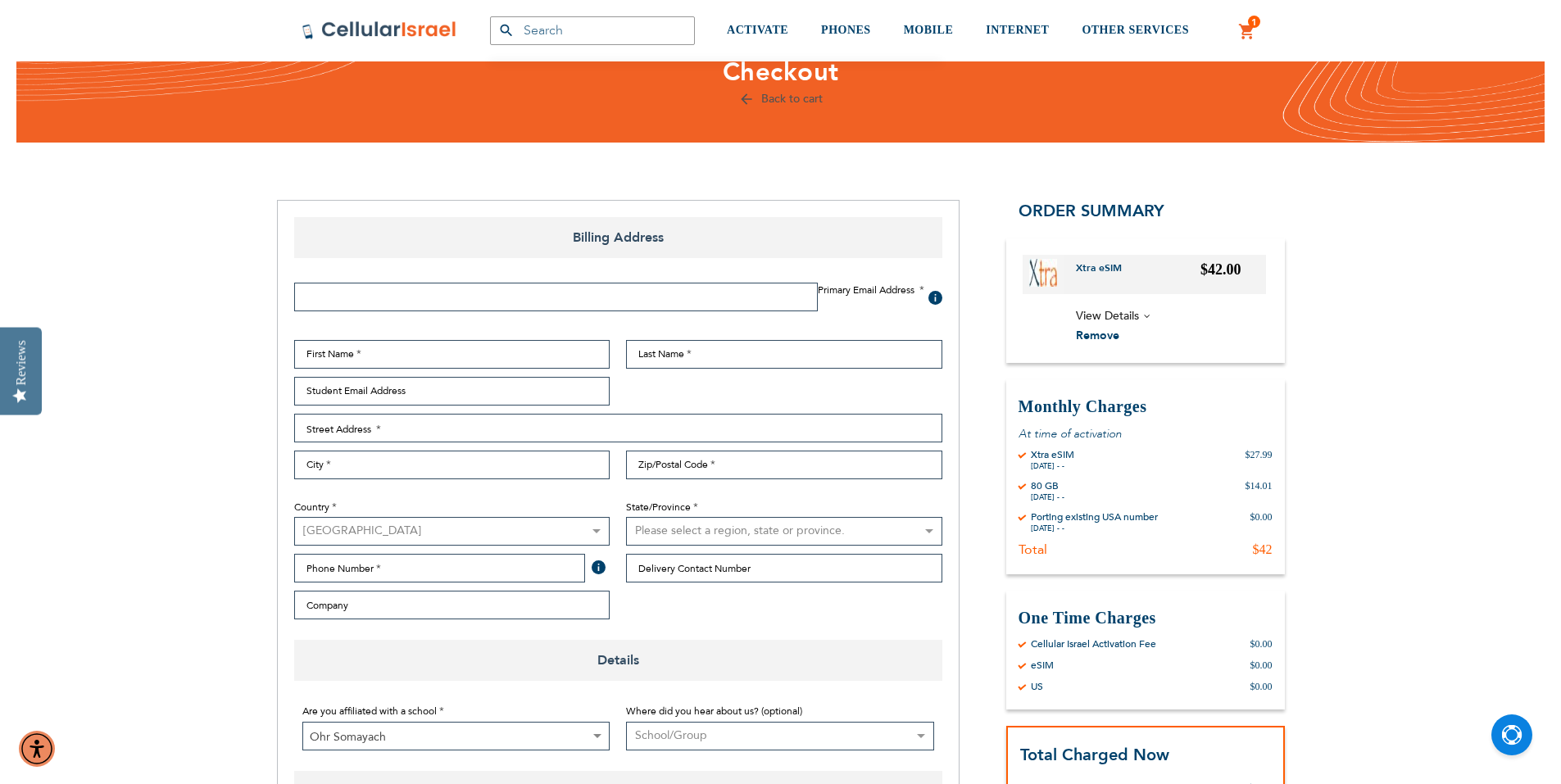
click at [1139, 324] on span "View Details" at bounding box center [1107, 316] width 63 height 16
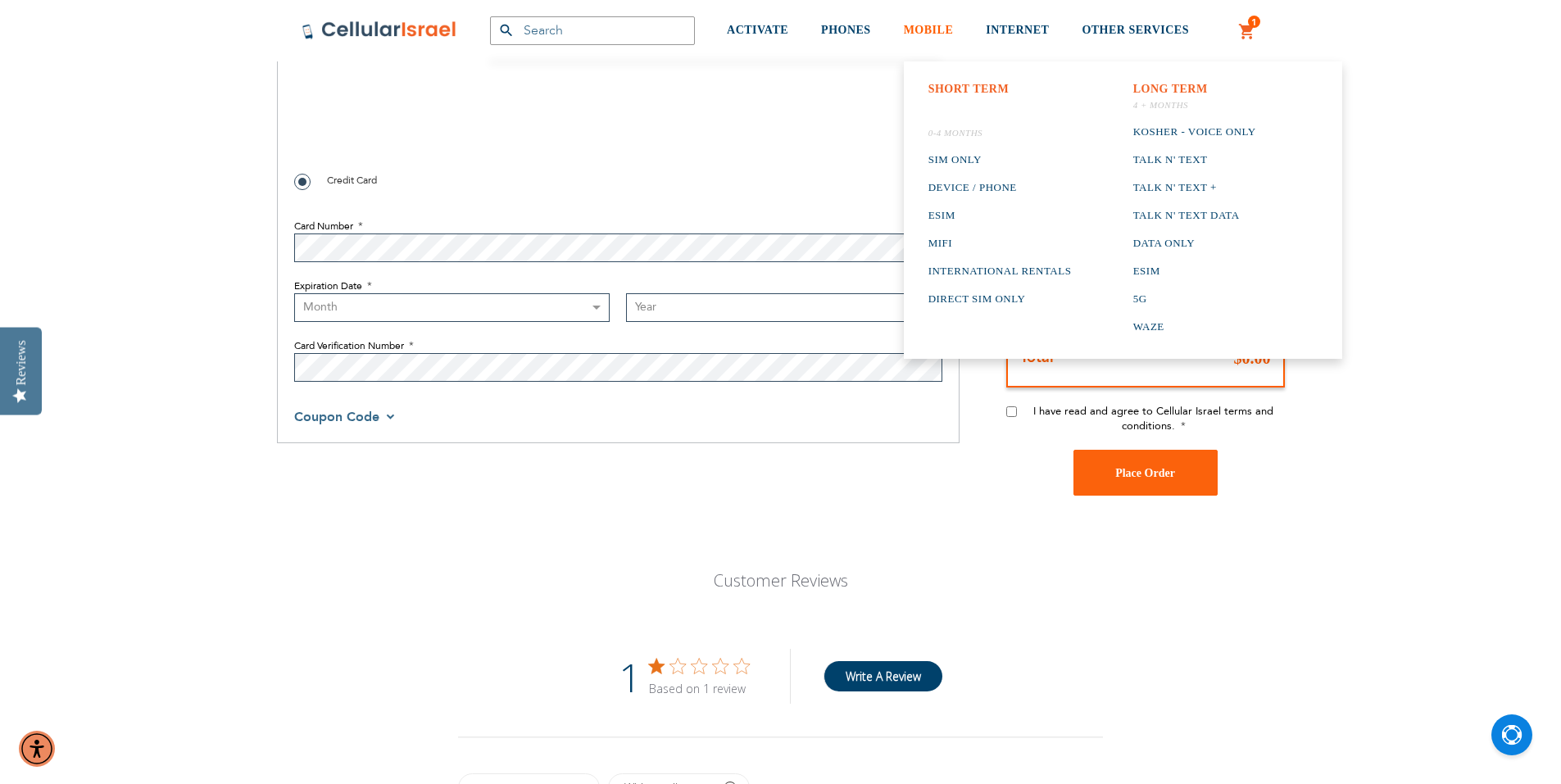
scroll to position [655, 0]
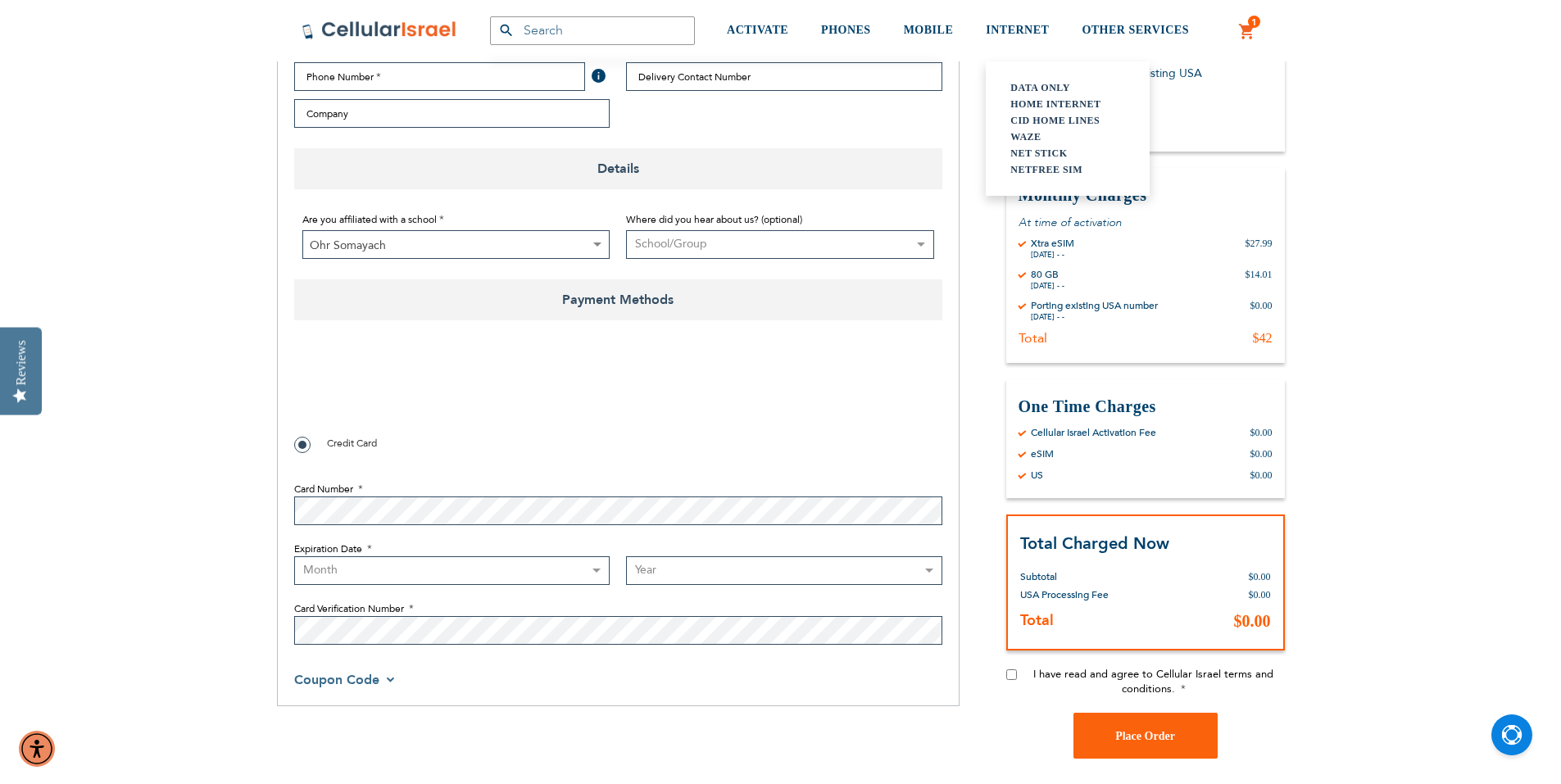
click at [1056, 91] on link "Data Only" at bounding box center [1067, 88] width 115 height 16
